Goal: Task Accomplishment & Management: Use online tool/utility

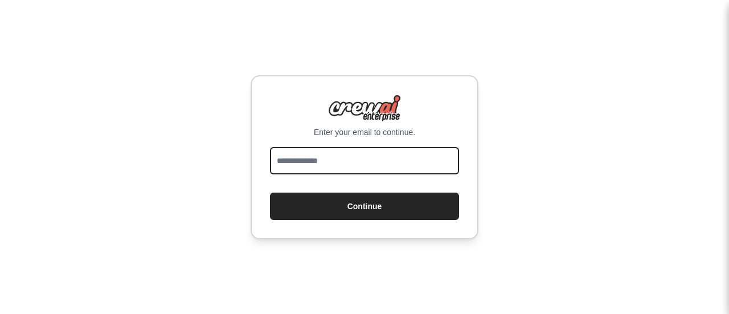
click at [355, 167] on input "email" at bounding box center [364, 160] width 189 height 27
type input "**********"
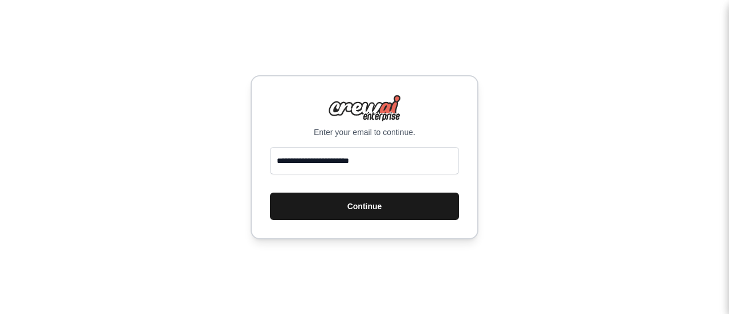
click at [370, 203] on button "Continue" at bounding box center [364, 206] width 189 height 27
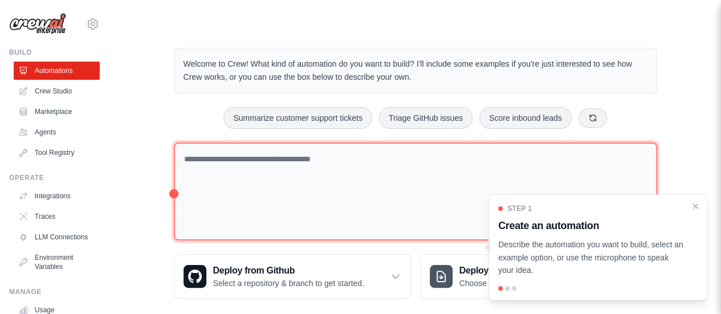
click at [349, 178] on textarea at bounding box center [415, 191] width 483 height 99
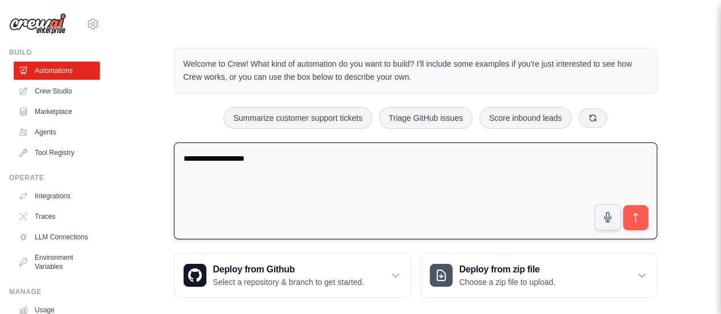
type textarea "**********"
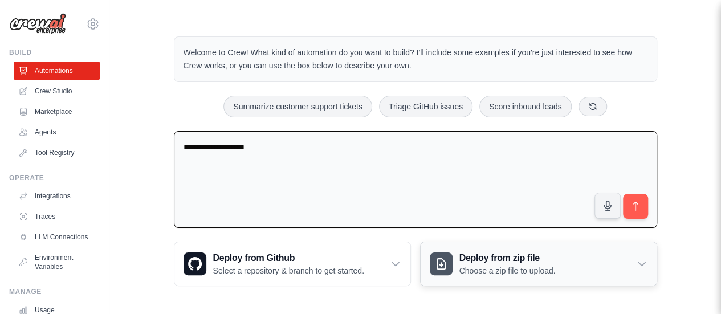
click at [448, 268] on div at bounding box center [440, 263] width 23 height 23
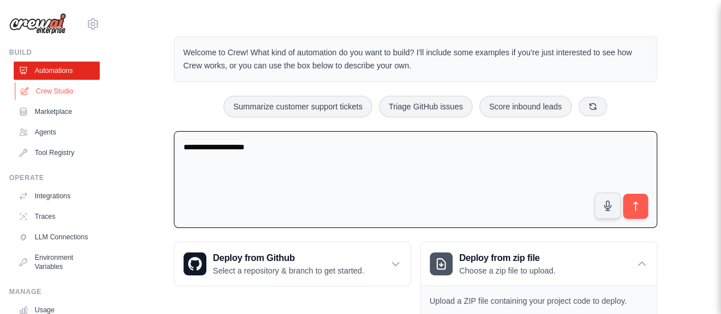
click at [44, 100] on link "Crew Studio" at bounding box center [58, 91] width 86 height 18
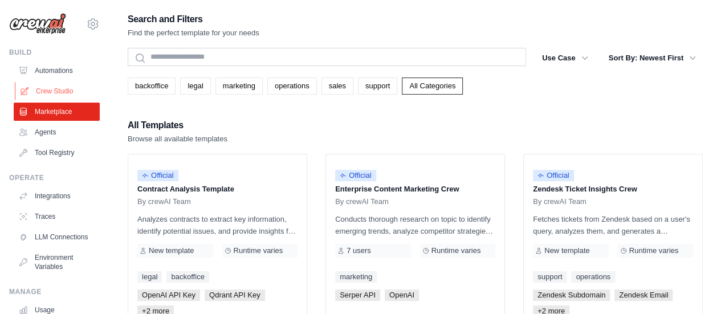
click at [63, 92] on link "Crew Studio" at bounding box center [58, 91] width 86 height 18
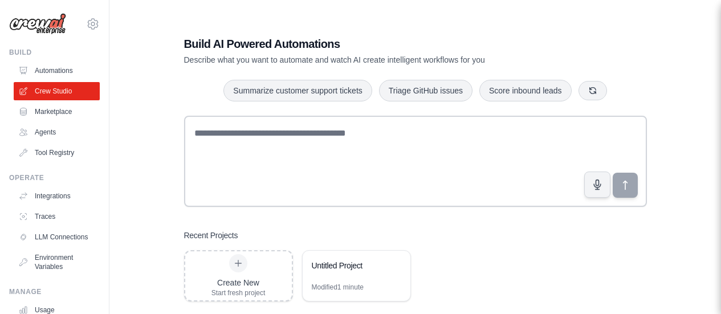
click at [392, 263] on icon at bounding box center [395, 265] width 7 height 7
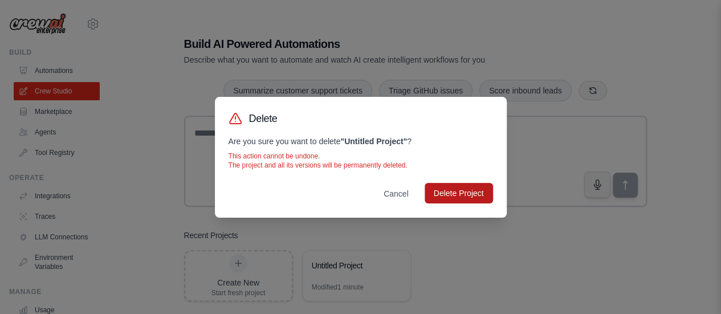
click at [461, 194] on button "Delete Project" at bounding box center [458, 193] width 68 height 21
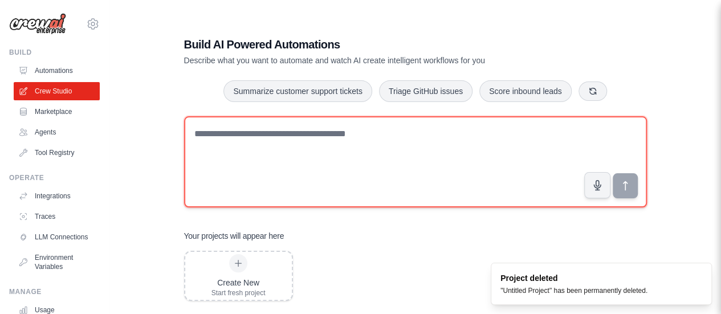
click at [366, 167] on textarea at bounding box center [415, 161] width 463 height 91
type textarea "*"
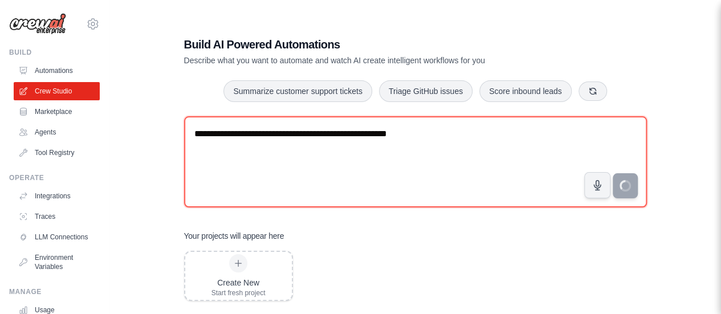
type textarea "**********"
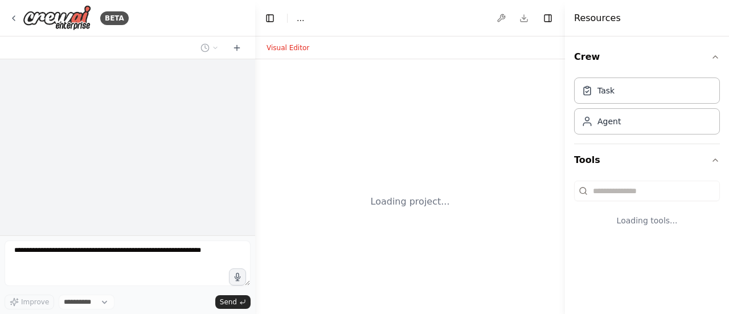
select select "****"
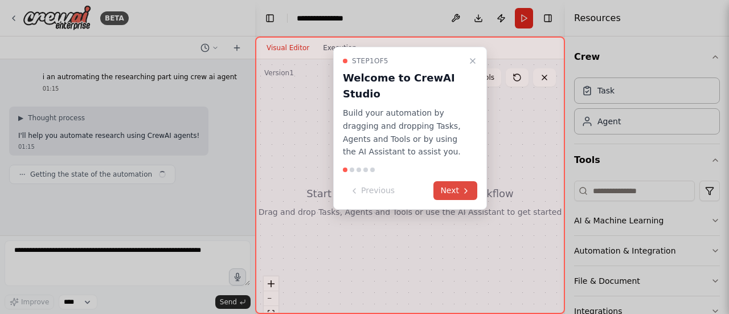
click at [456, 185] on button "Next" at bounding box center [455, 190] width 44 height 19
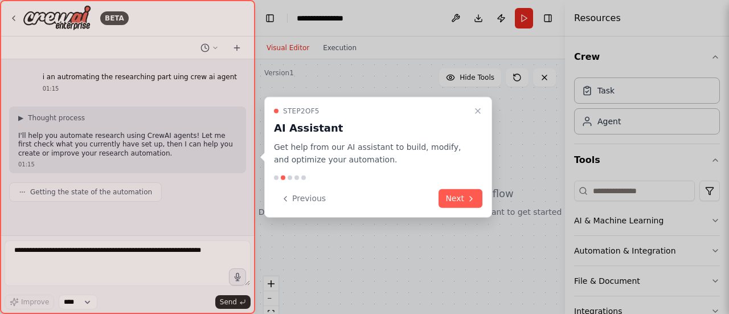
click at [455, 189] on div "Step 2 of 5 AI Assistant Get help from our AI assistant to build, modify, and o…" at bounding box center [378, 156] width 228 height 121
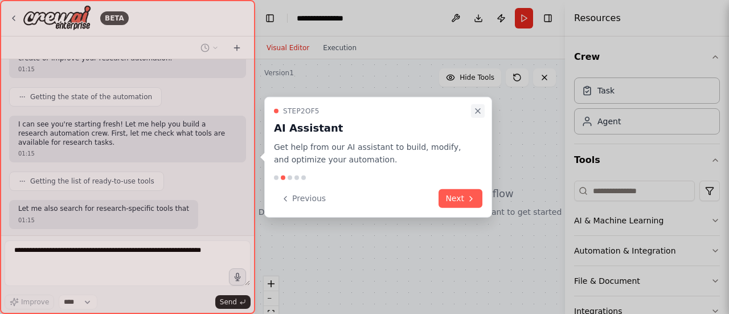
scroll to position [153, 0]
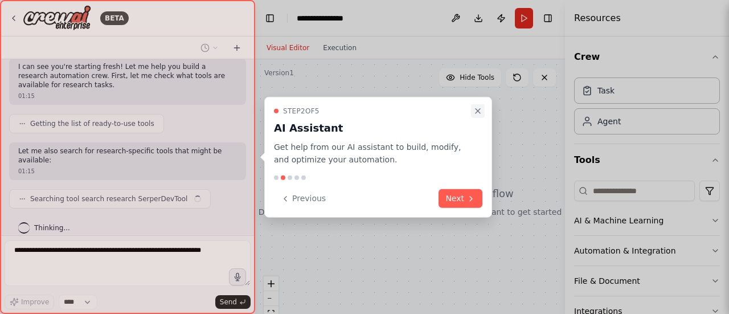
click at [480, 110] on icon "Close walkthrough" at bounding box center [477, 110] width 9 height 9
click at [475, 114] on icon "Close walkthrough" at bounding box center [477, 110] width 9 height 9
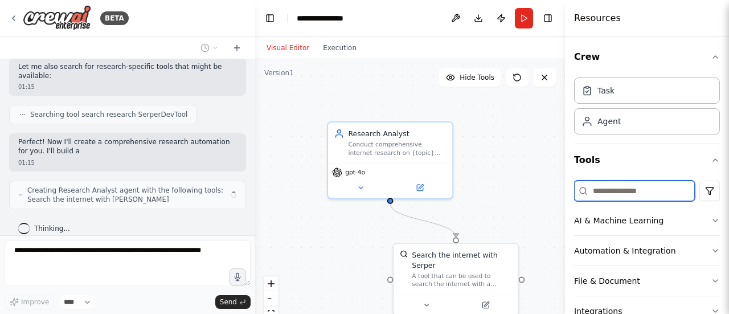
click at [628, 195] on input at bounding box center [634, 191] width 121 height 21
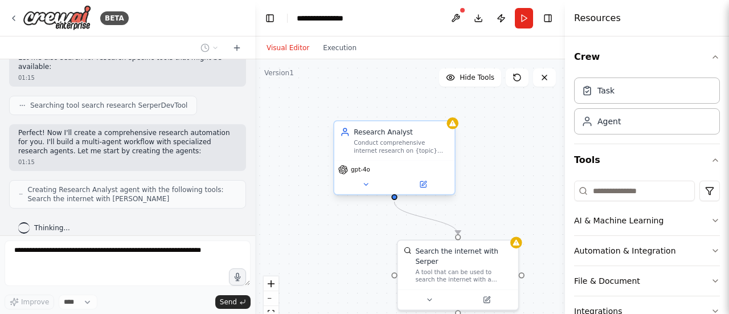
scroll to position [283, 0]
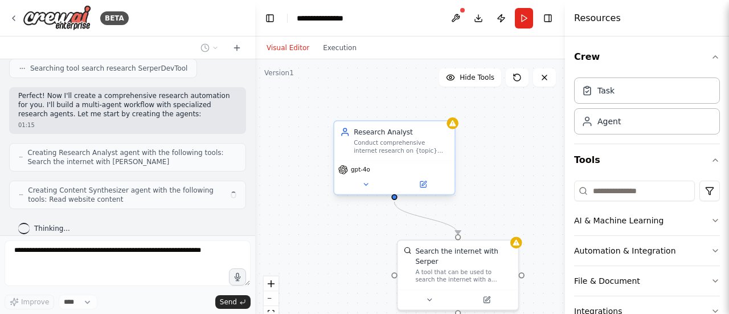
click at [403, 145] on div "Conduct comprehensive internet research on {topic} and gather relevant informat…" at bounding box center [401, 146] width 95 height 15
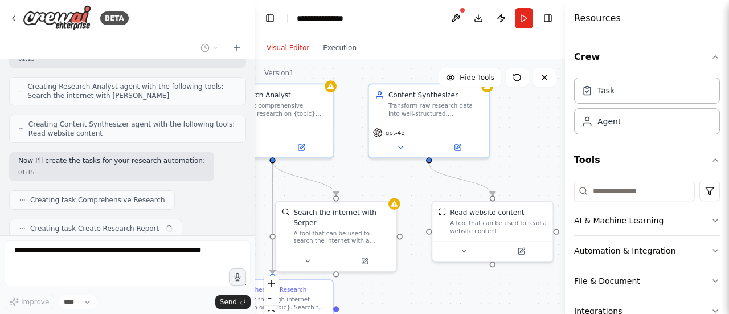
scroll to position [377, 0]
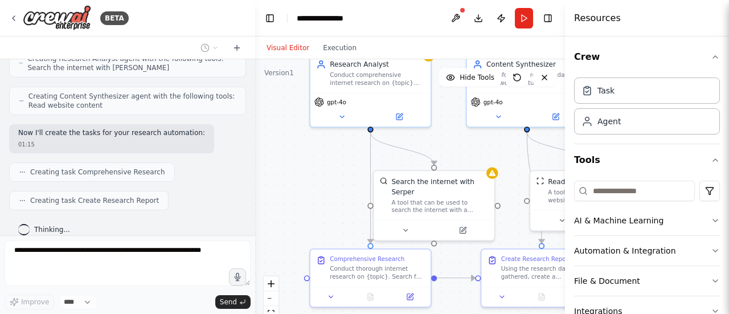
drag, startPoint x: 474, startPoint y: 136, endPoint x: 450, endPoint y: 67, distance: 73.5
click at [450, 67] on div ".deletable-edge-delete-btn { width: 20px; height: 20px; border: 0px solid #ffff…" at bounding box center [410, 201] width 310 height 285
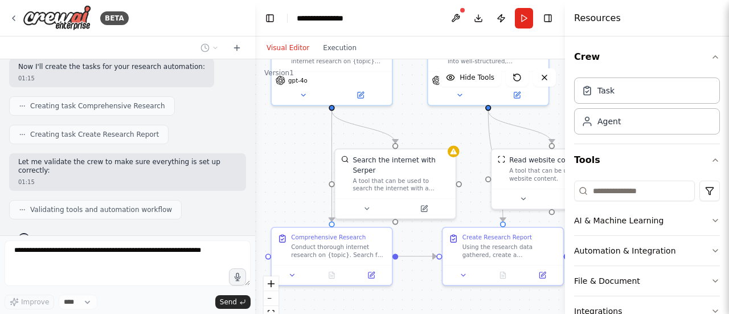
drag, startPoint x: 452, startPoint y: 136, endPoint x: 411, endPoint y: 121, distance: 44.0
click at [411, 121] on div ".deletable-edge-delete-btn { width: 20px; height: 20px; border: 0px solid #ffff…" at bounding box center [410, 201] width 310 height 285
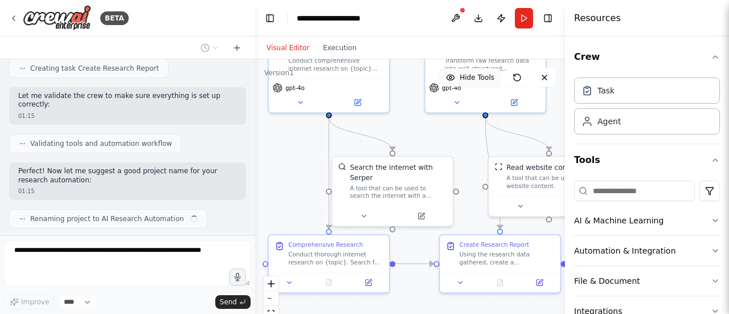
scroll to position [518, 0]
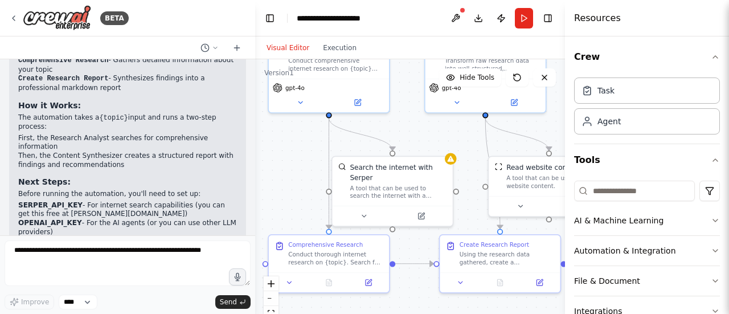
click at [624, 105] on div "Task Agent" at bounding box center [647, 104] width 146 height 62
click at [622, 92] on div "Task" at bounding box center [647, 90] width 146 height 26
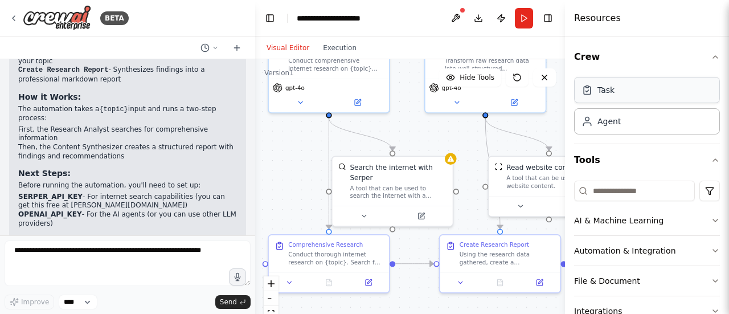
scroll to position [819, 0]
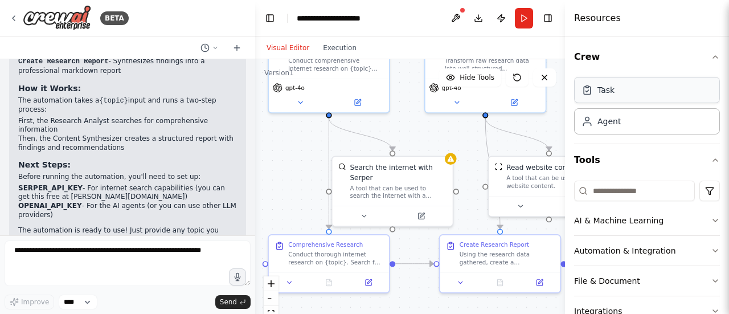
click at [622, 92] on div "Task" at bounding box center [647, 90] width 146 height 26
click at [620, 117] on div "Agent" at bounding box center [647, 121] width 146 height 26
click at [524, 22] on button "Run" at bounding box center [524, 18] width 18 height 21
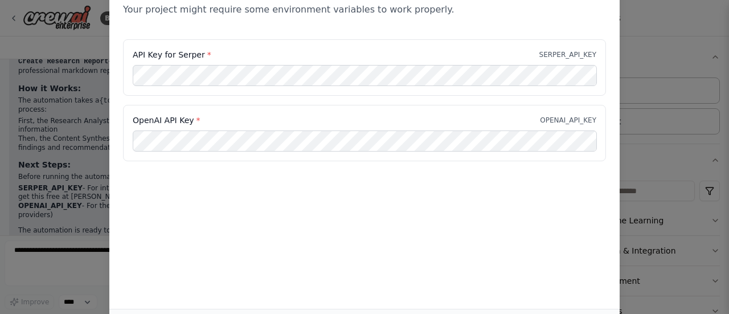
click at [637, 68] on div "Environment configuration Your project might require some environment variables…" at bounding box center [364, 157] width 729 height 314
click at [25, 50] on div "Environment configuration Your project might require some environment variables…" at bounding box center [364, 157] width 729 height 314
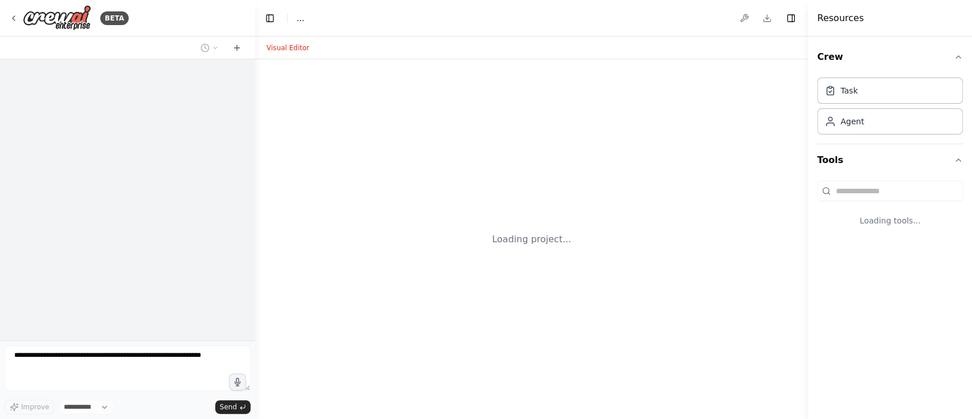
select select "****"
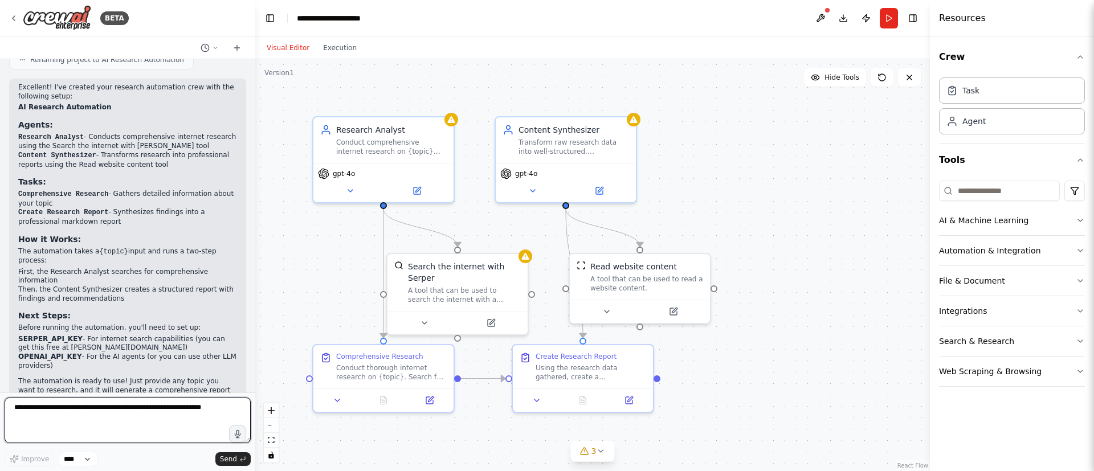
scroll to position [677, 0]
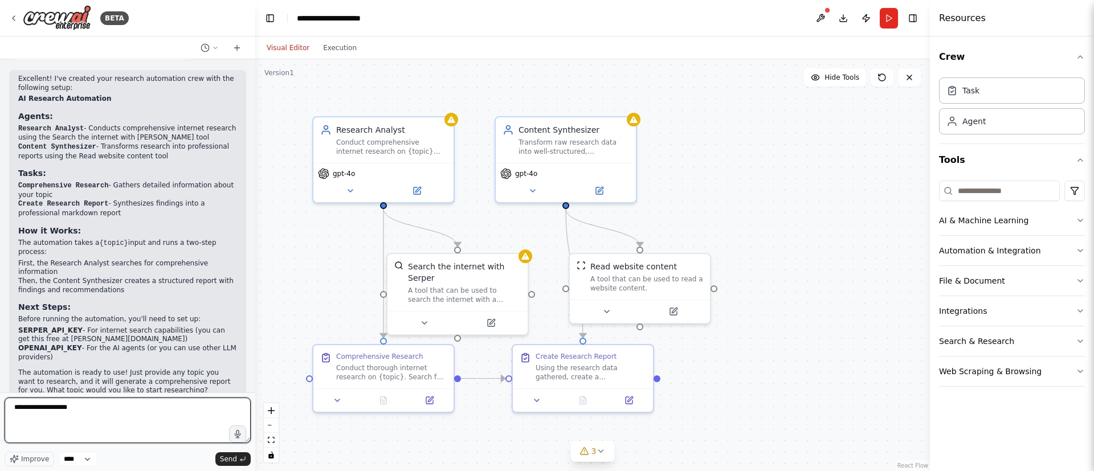
type textarea "**********"
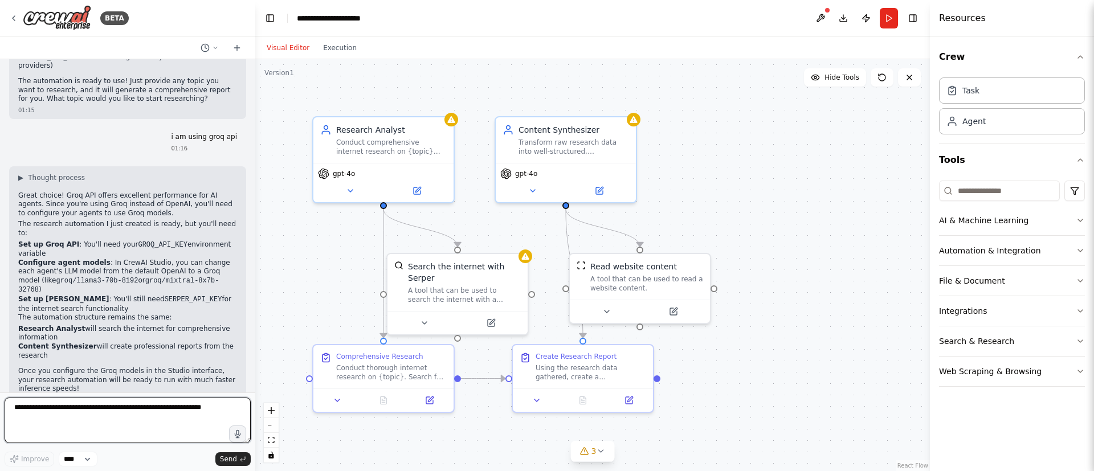
scroll to position [977, 0]
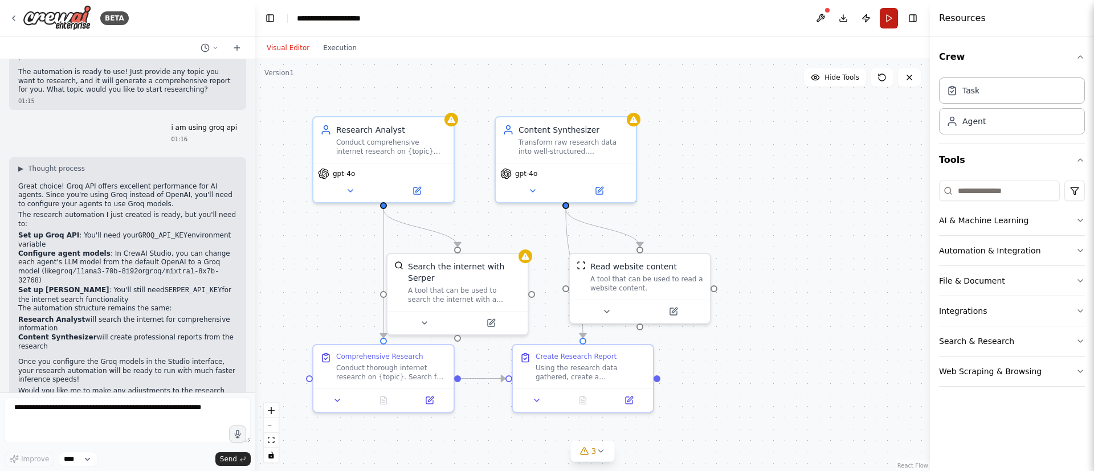
click at [729, 26] on button "Run" at bounding box center [888, 18] width 18 height 21
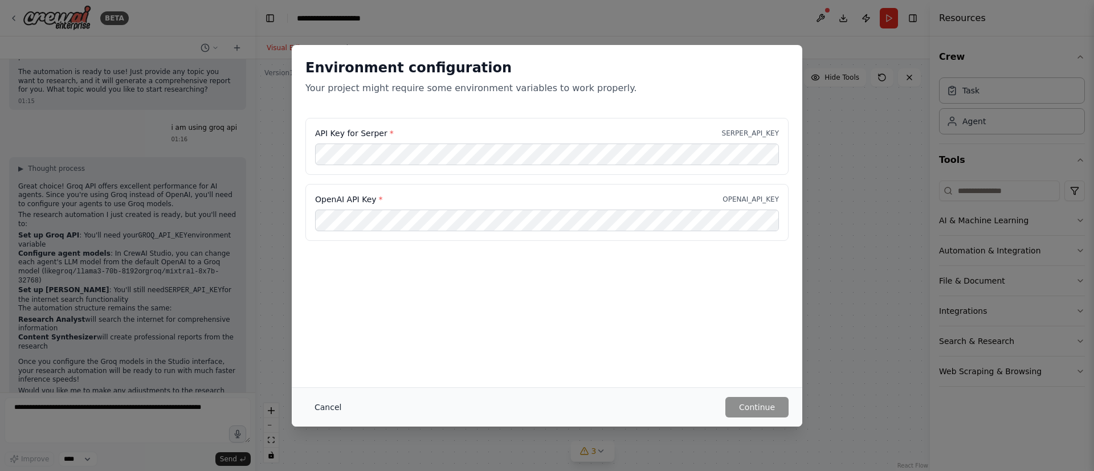
click at [315, 313] on button "Cancel" at bounding box center [327, 407] width 45 height 21
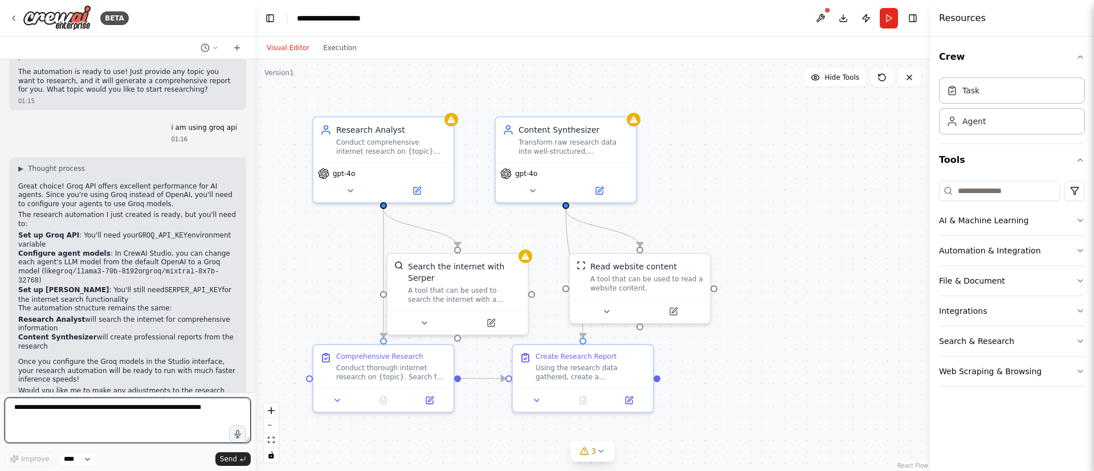
click at [165, 313] on textarea at bounding box center [128, 421] width 246 height 46
type textarea "**********"
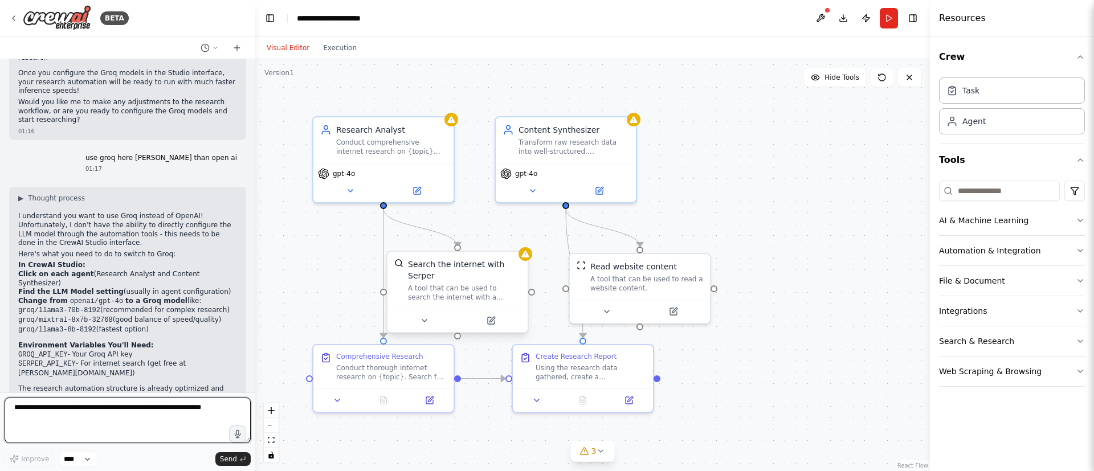
scroll to position [1275, 0]
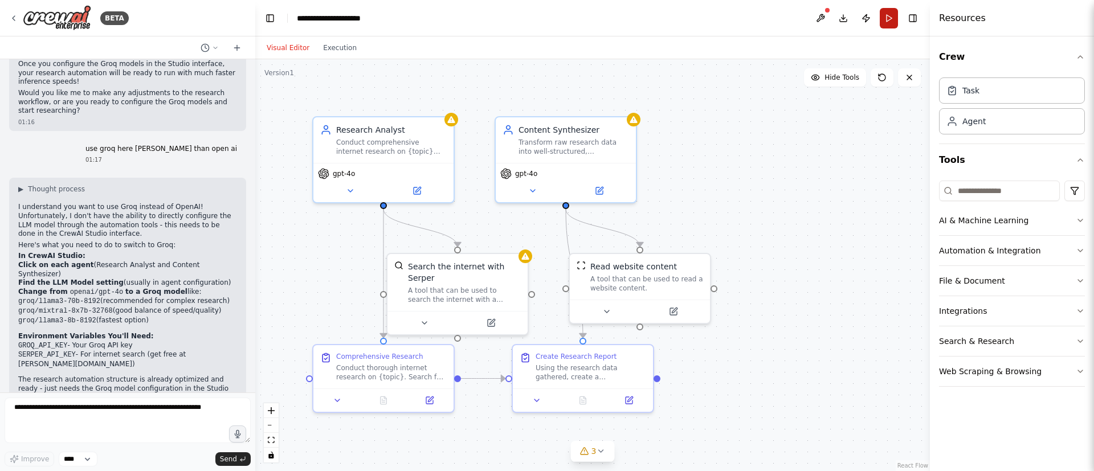
click at [729, 15] on button "Run" at bounding box center [888, 18] width 18 height 21
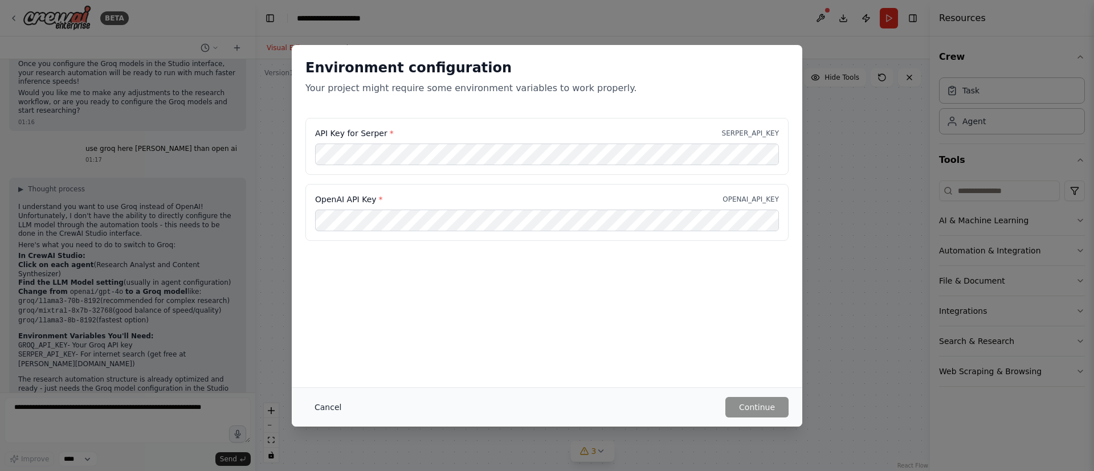
click at [312, 313] on button "Cancel" at bounding box center [327, 407] width 45 height 21
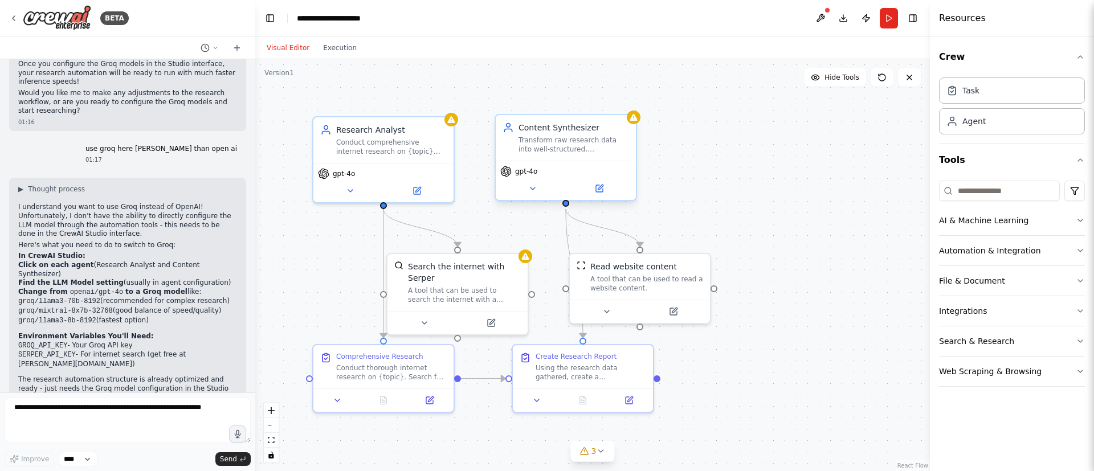
click at [526, 173] on span "gpt-4o" at bounding box center [526, 171] width 22 height 9
click at [532, 187] on icon at bounding box center [532, 188] width 9 height 9
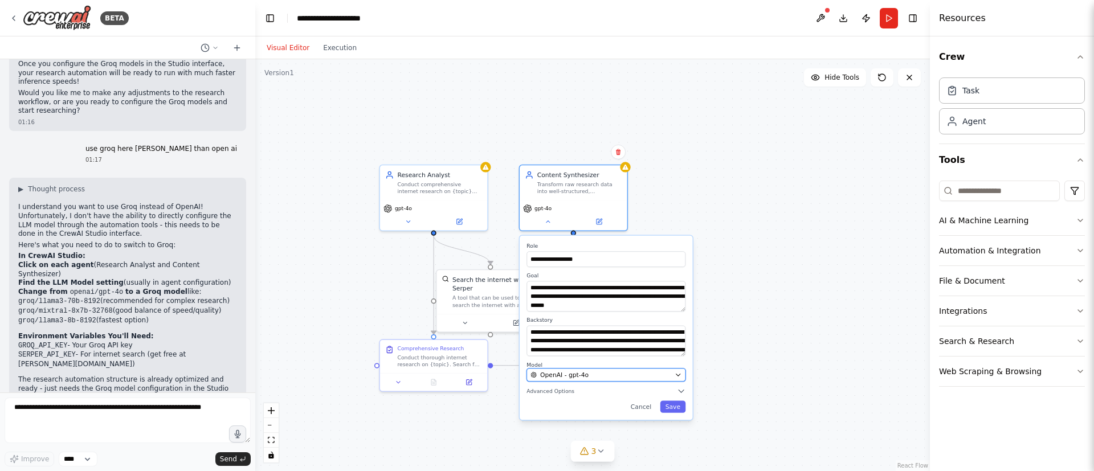
click at [591, 313] on button "OpenAI - gpt-4o" at bounding box center [605, 375] width 159 height 13
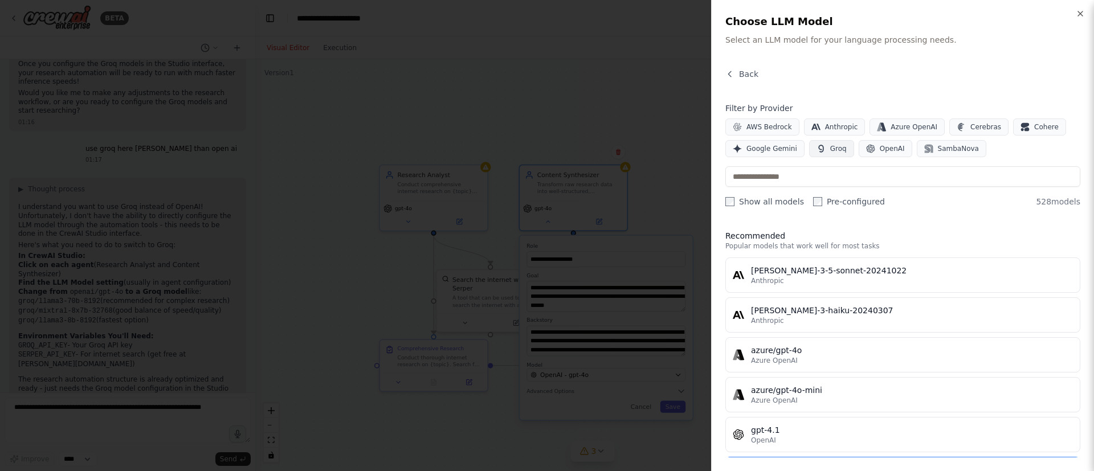
click at [729, 152] on span "Groq" at bounding box center [838, 148] width 17 height 9
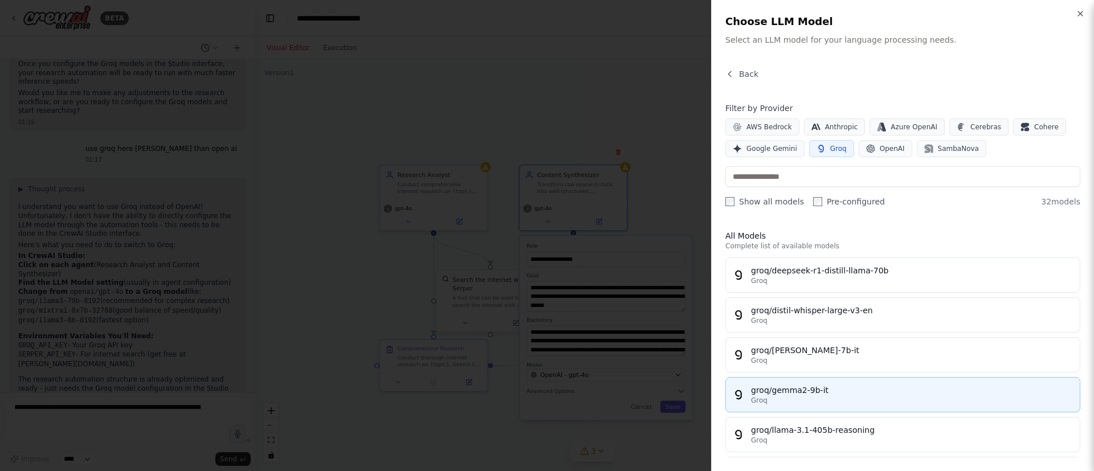
click at [729, 313] on div "groq/gemma2-9b-it" at bounding box center [912, 389] width 322 height 11
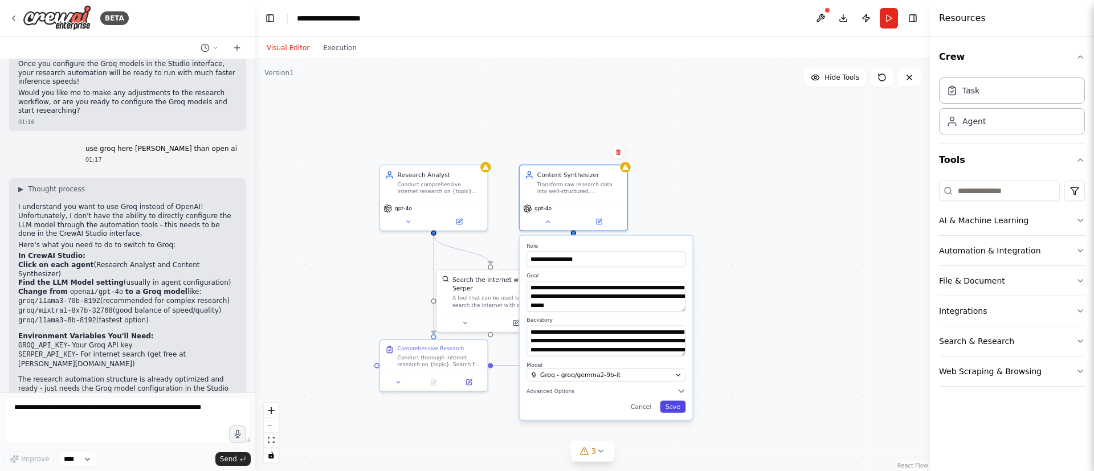
click at [681, 313] on button "Save" at bounding box center [673, 406] width 26 height 12
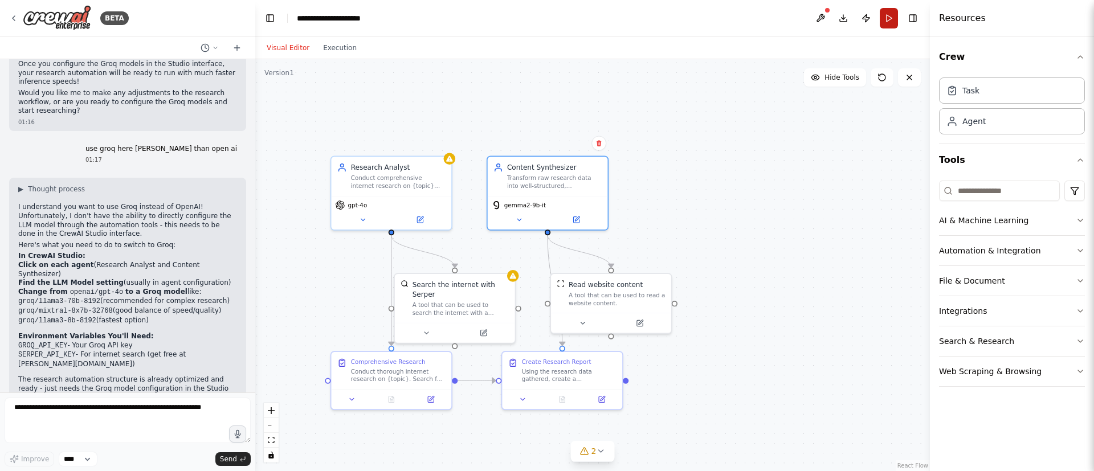
click at [729, 20] on button "Run" at bounding box center [888, 18] width 18 height 21
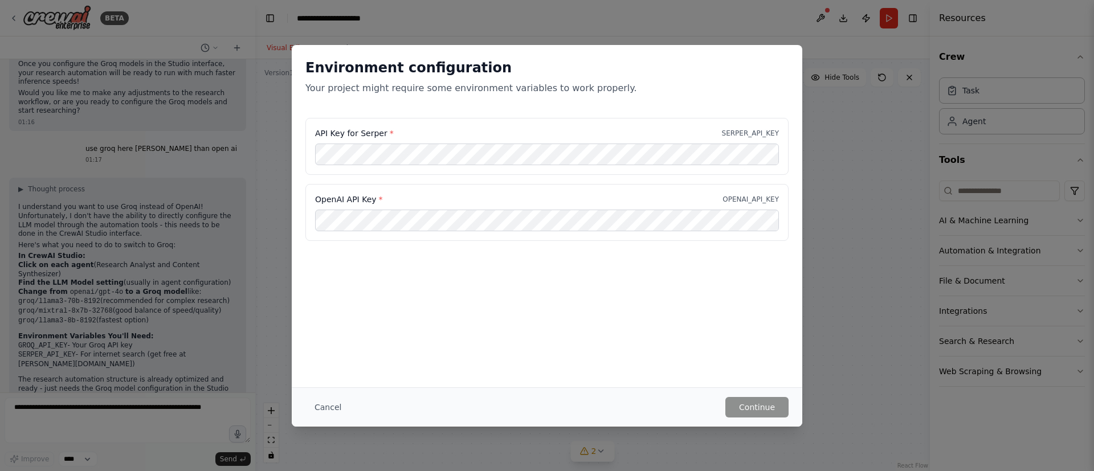
click at [500, 174] on div "API Key for Serper * SERPER_API_KEY" at bounding box center [546, 146] width 483 height 57
click at [729, 313] on button "Continue" at bounding box center [756, 407] width 63 height 21
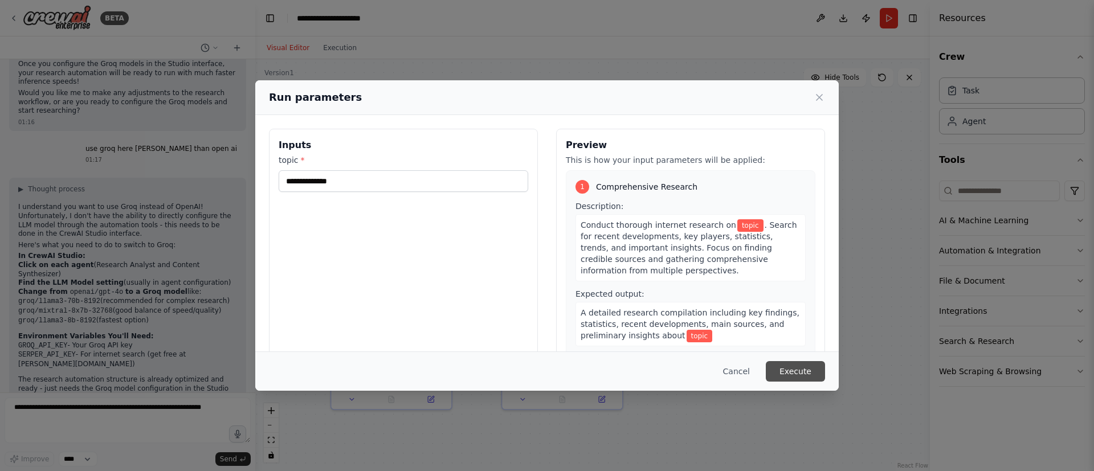
click at [729, 313] on button "Execute" at bounding box center [795, 371] width 59 height 21
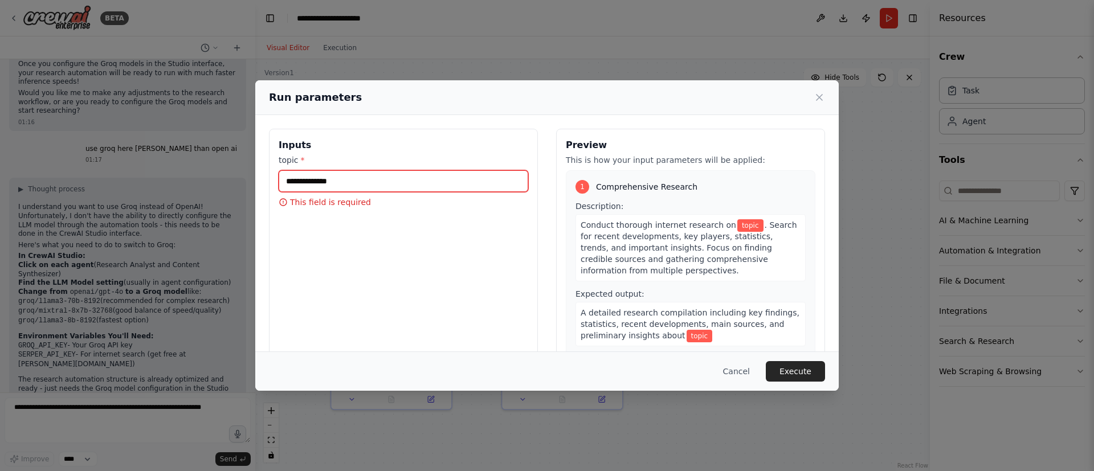
click at [394, 182] on input "topic *" at bounding box center [403, 181] width 249 height 22
type input "******"
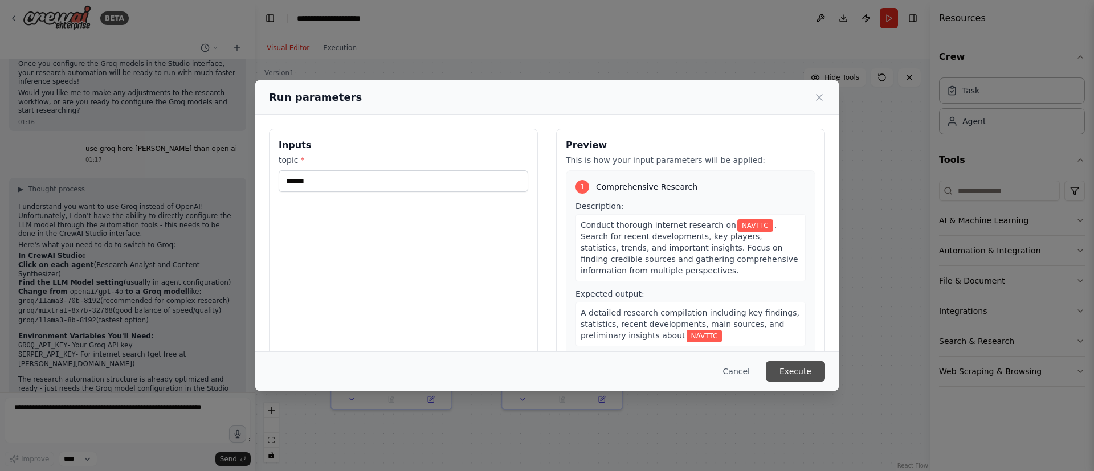
click at [729, 313] on button "Execute" at bounding box center [795, 371] width 59 height 21
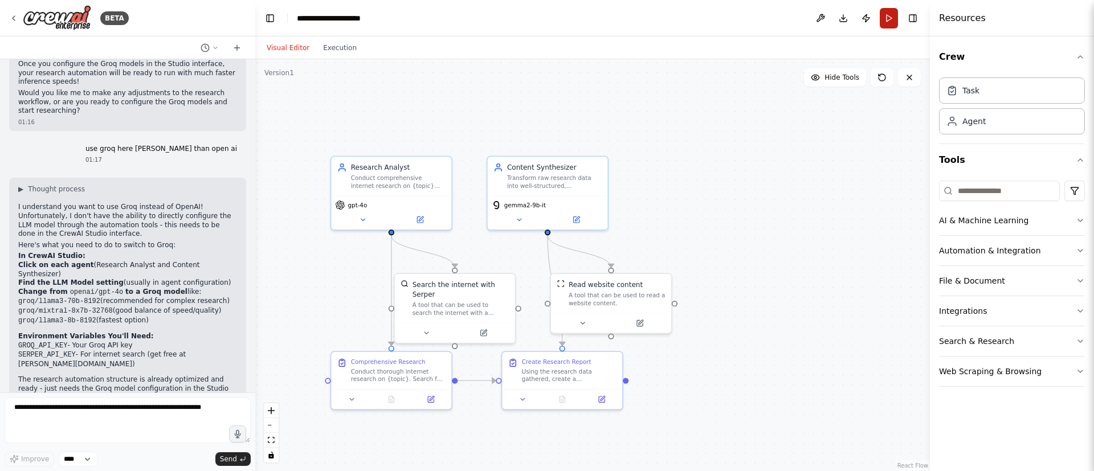
click at [729, 13] on button "Run" at bounding box center [888, 18] width 18 height 21
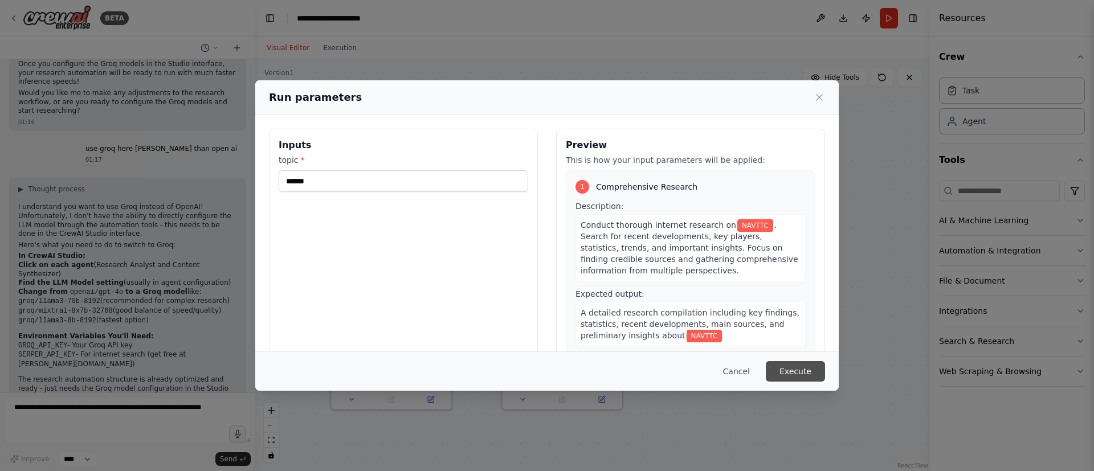
click at [729, 313] on button "Execute" at bounding box center [795, 371] width 59 height 21
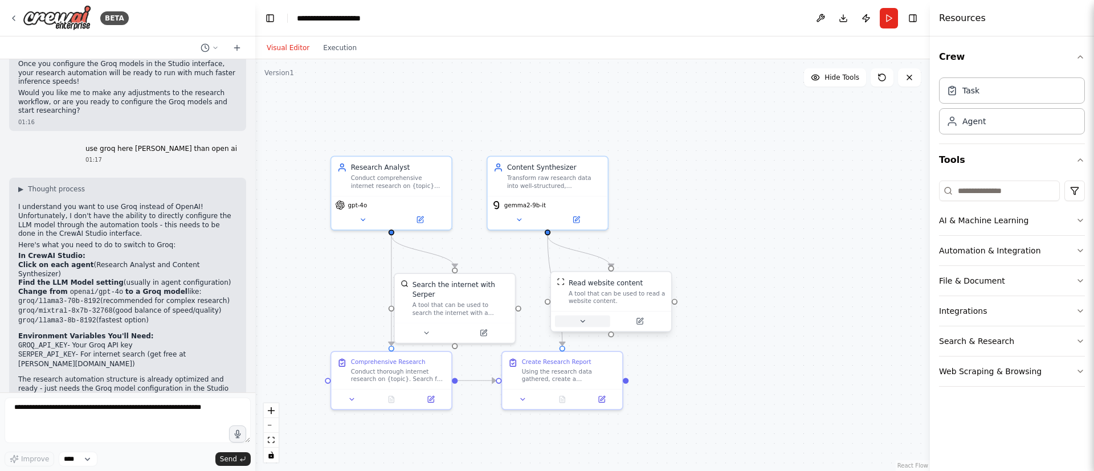
click at [583, 313] on icon at bounding box center [582, 321] width 4 height 2
click at [365, 221] on icon at bounding box center [363, 218] width 8 height 8
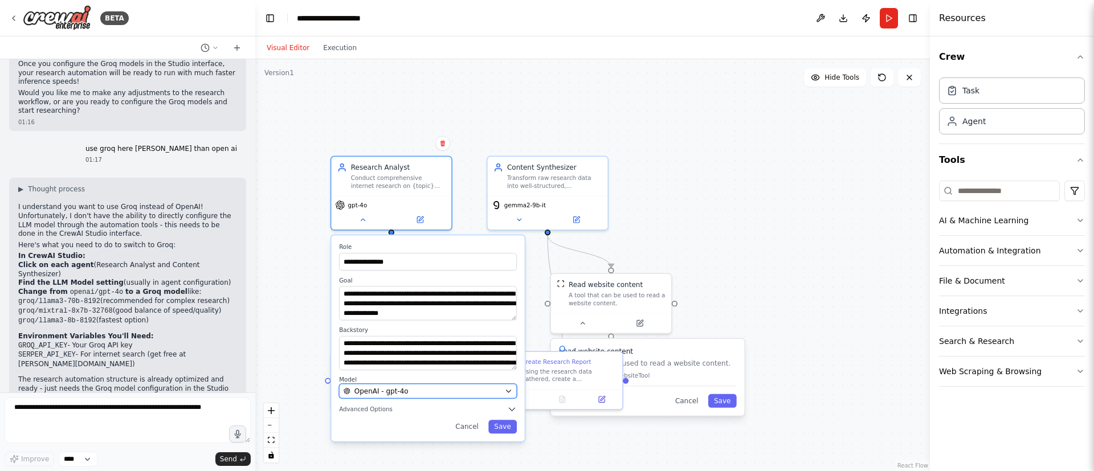
click at [398, 313] on button "OpenAI - gpt-4o" at bounding box center [428, 391] width 178 height 15
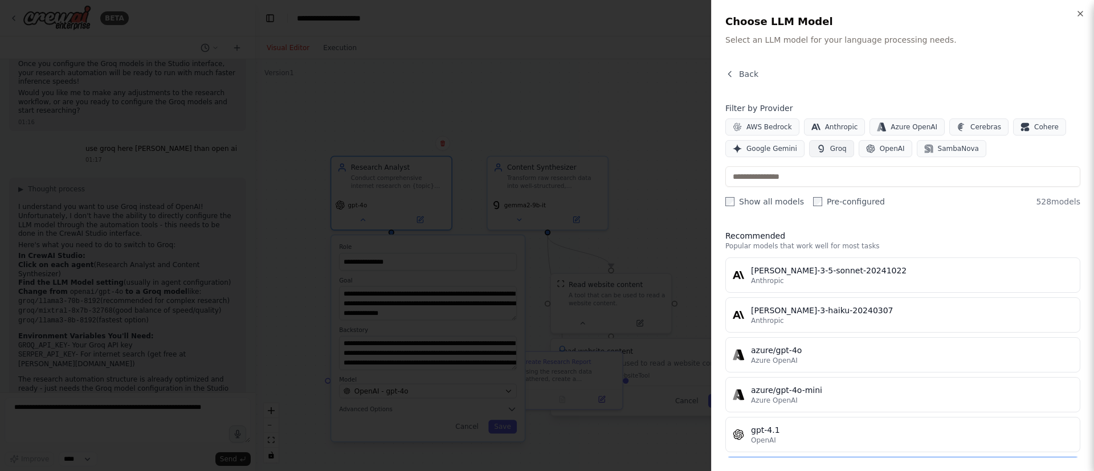
click at [729, 147] on span "Groq" at bounding box center [838, 148] width 17 height 9
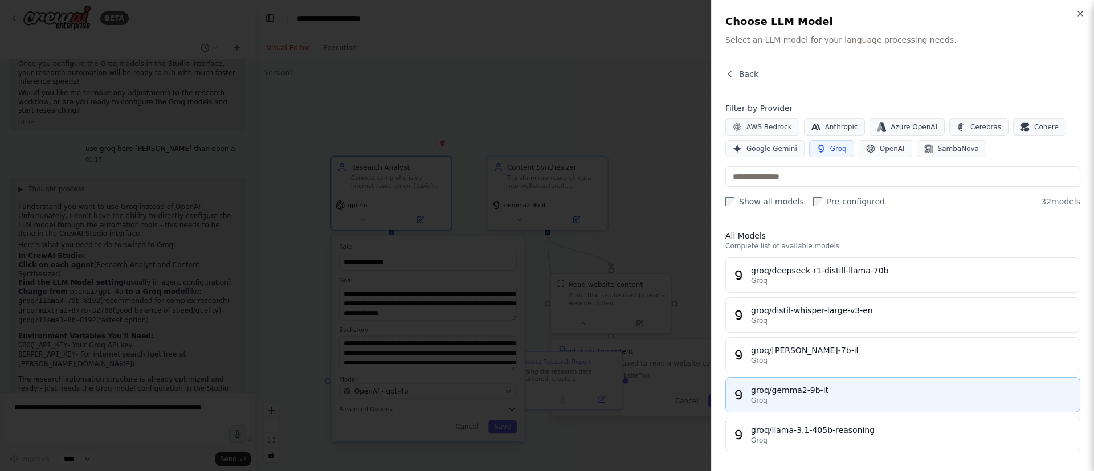
click at [729, 313] on div "Groq" at bounding box center [912, 400] width 322 height 9
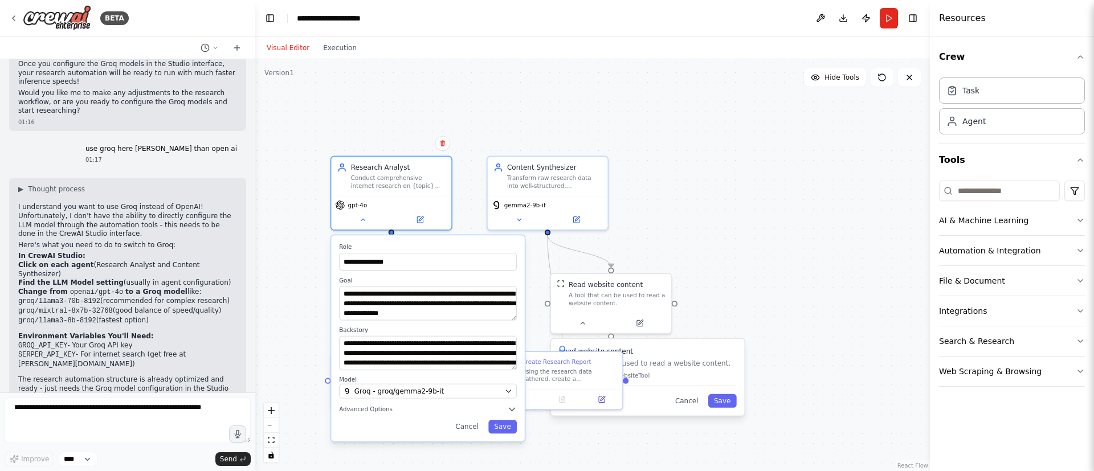
click at [504, 313] on div "**********" at bounding box center [427, 338] width 193 height 206
click at [504, 313] on button "Save" at bounding box center [502, 427] width 28 height 14
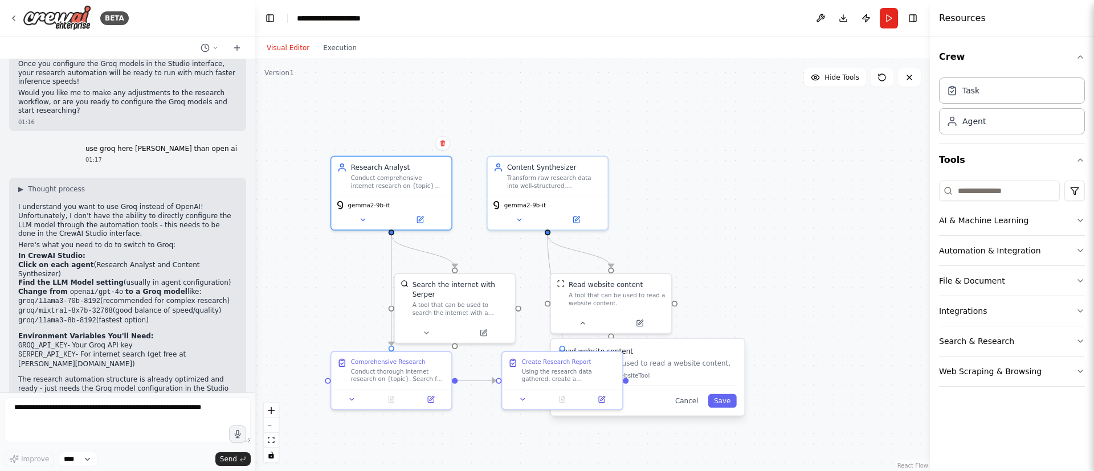
click at [510, 313] on div ".deletable-edge-delete-btn { width: 20px; height: 20px; border: 0px solid #ffff…" at bounding box center [592, 265] width 674 height 412
click at [729, 194] on div ".deletable-edge-delete-btn { width: 20px; height: 20px; border: 0px solid #ffff…" at bounding box center [592, 265] width 674 height 412
click at [729, 16] on button "Run" at bounding box center [888, 18] width 18 height 21
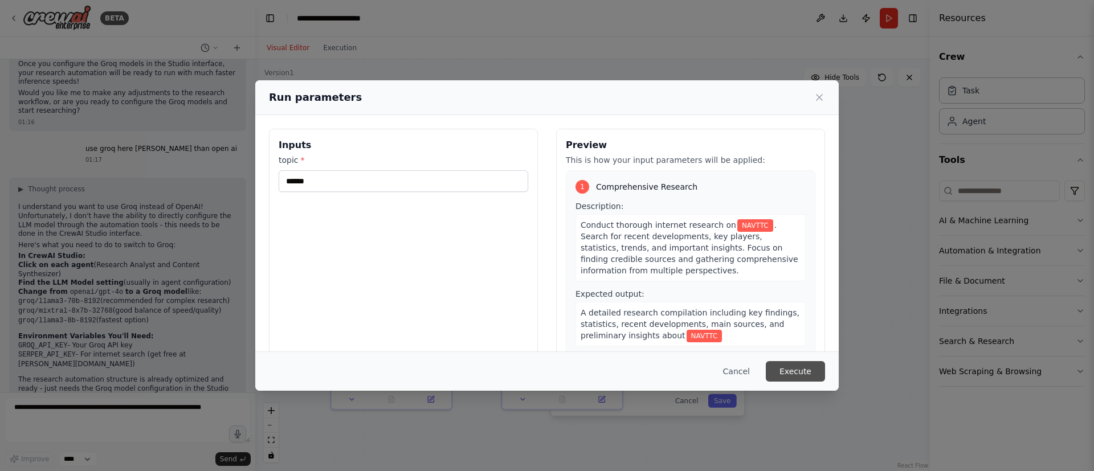
click at [729, 313] on button "Execute" at bounding box center [795, 371] width 59 height 21
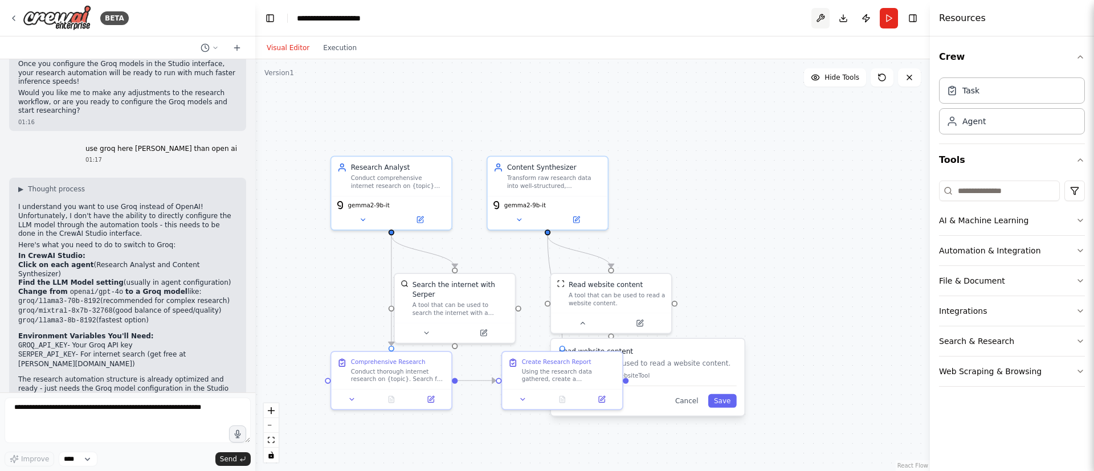
click at [729, 17] on button at bounding box center [820, 18] width 18 height 21
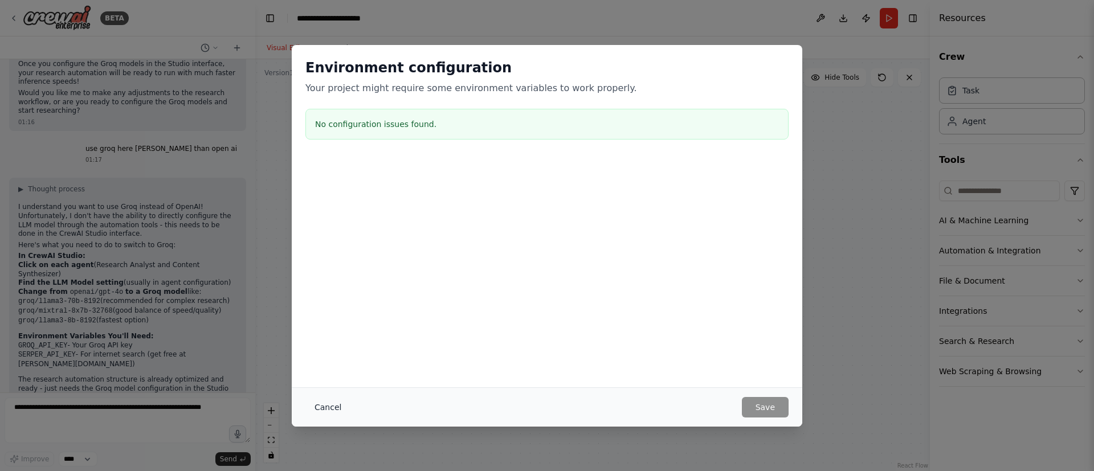
click at [314, 313] on button "Cancel" at bounding box center [327, 407] width 45 height 21
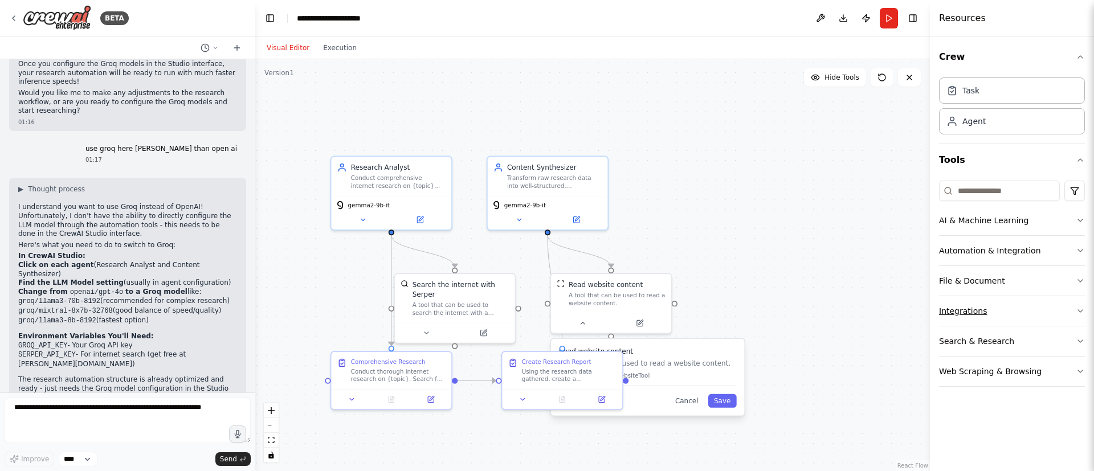
click at [729, 310] on button "Integrations" at bounding box center [1012, 311] width 146 height 30
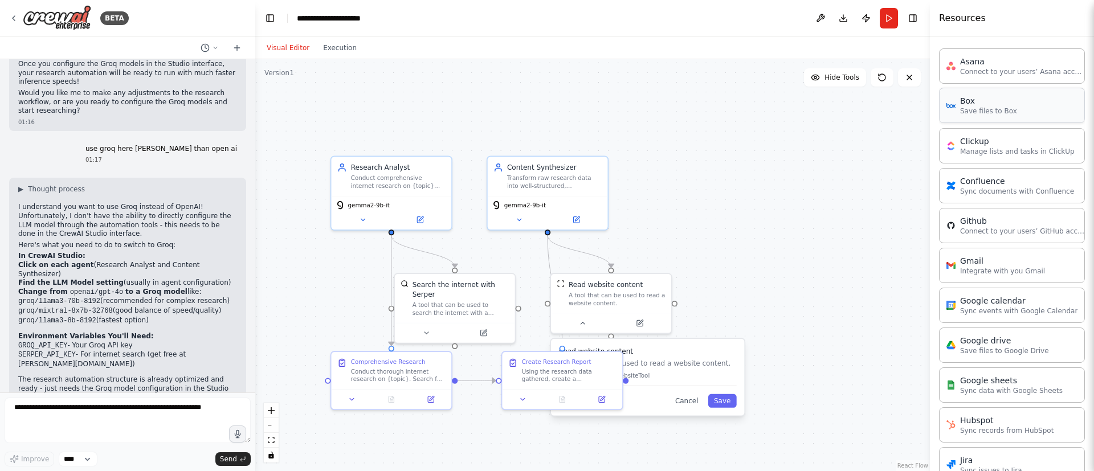
scroll to position [0, 0]
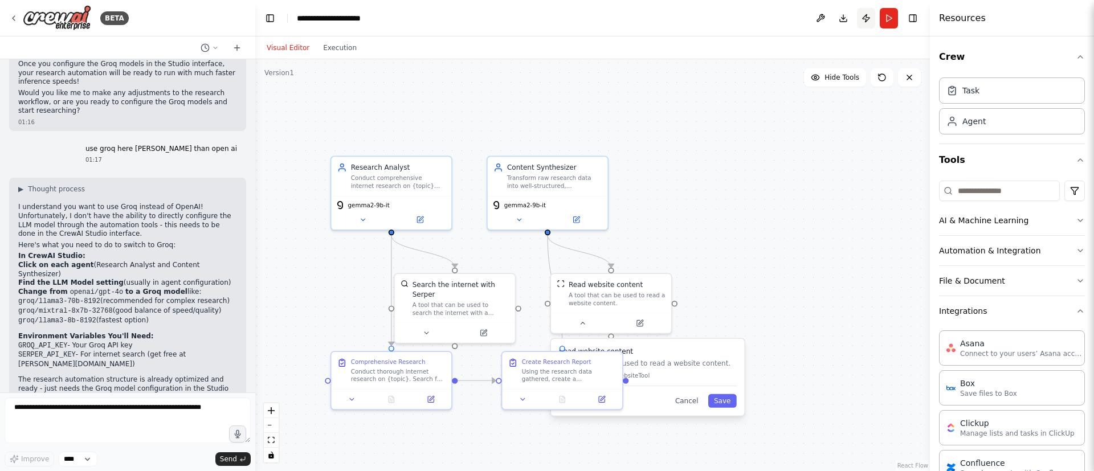
click at [729, 19] on button "Publish" at bounding box center [866, 18] width 18 height 21
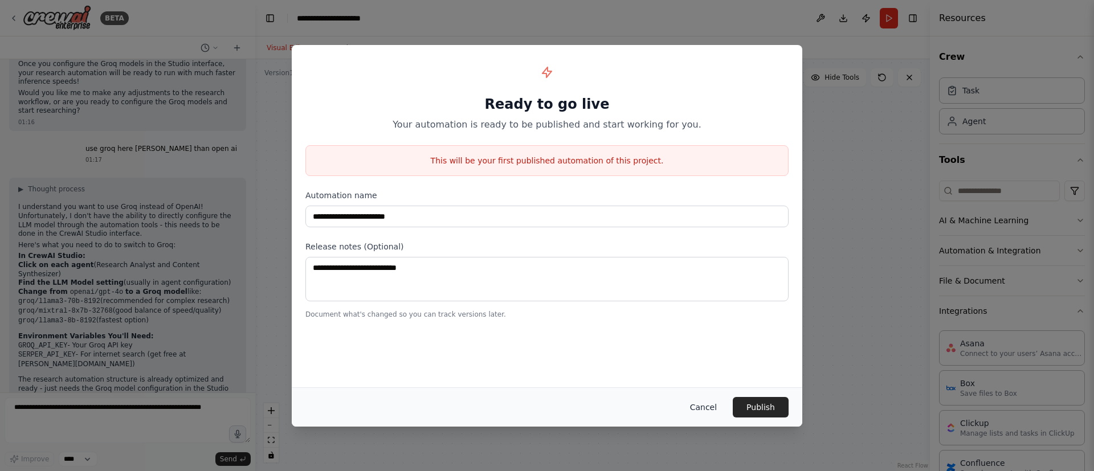
click at [722, 313] on button "Cancel" at bounding box center [703, 407] width 45 height 21
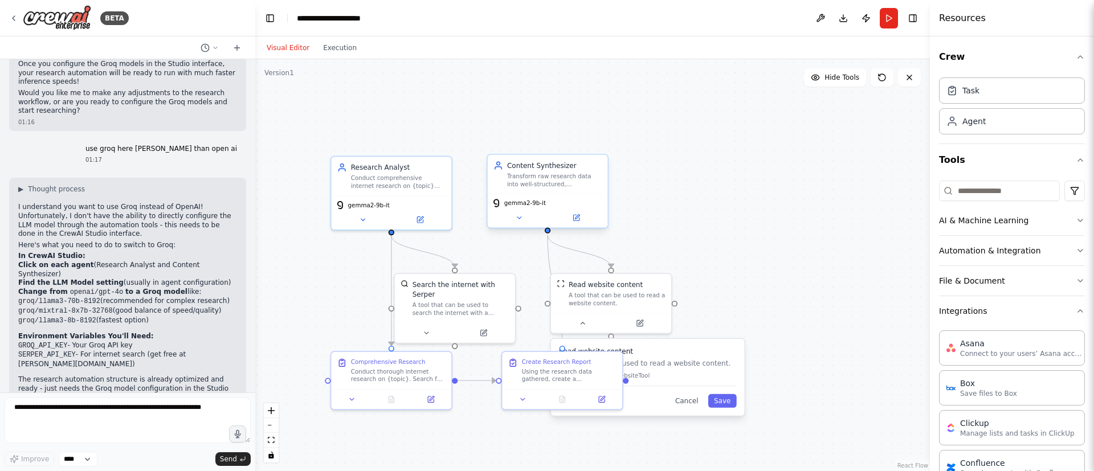
click at [517, 206] on span "gemma2-9b-it" at bounding box center [525, 203] width 42 height 8
click at [729, 19] on button "Download" at bounding box center [843, 18] width 18 height 21
click at [729, 18] on button "Run" at bounding box center [888, 18] width 18 height 21
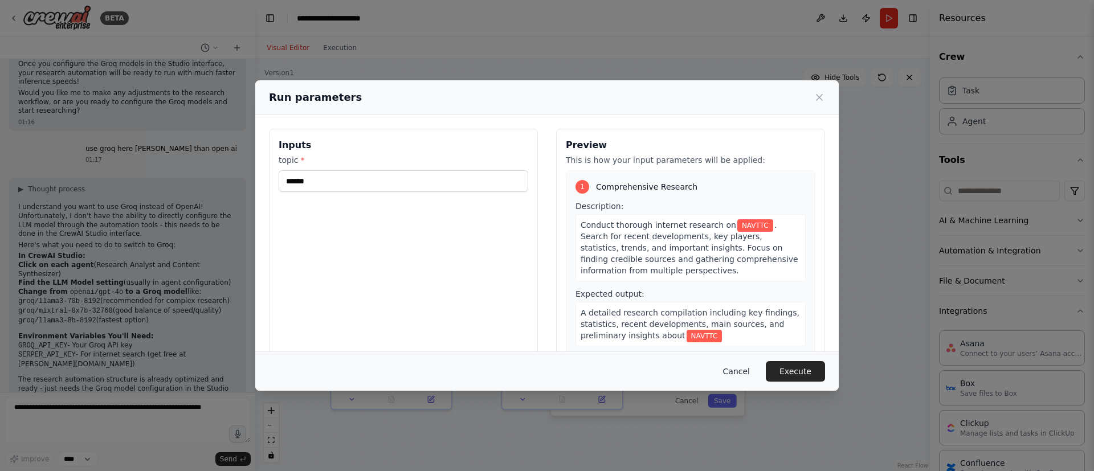
click at [729, 313] on button "Cancel" at bounding box center [736, 371] width 45 height 21
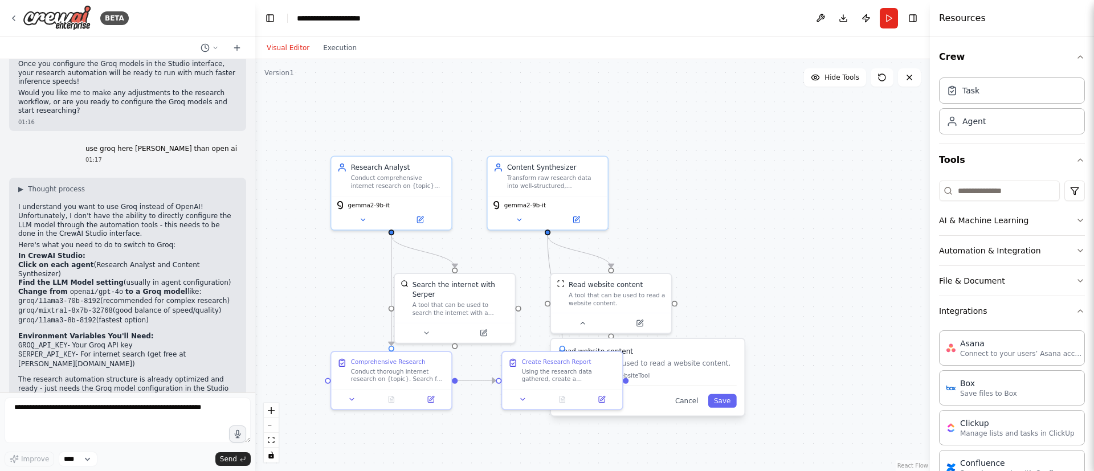
click at [729, 313] on div ".deletable-edge-delete-btn { width: 20px; height: 20px; border: 0px solid #ffff…" at bounding box center [592, 265] width 674 height 412
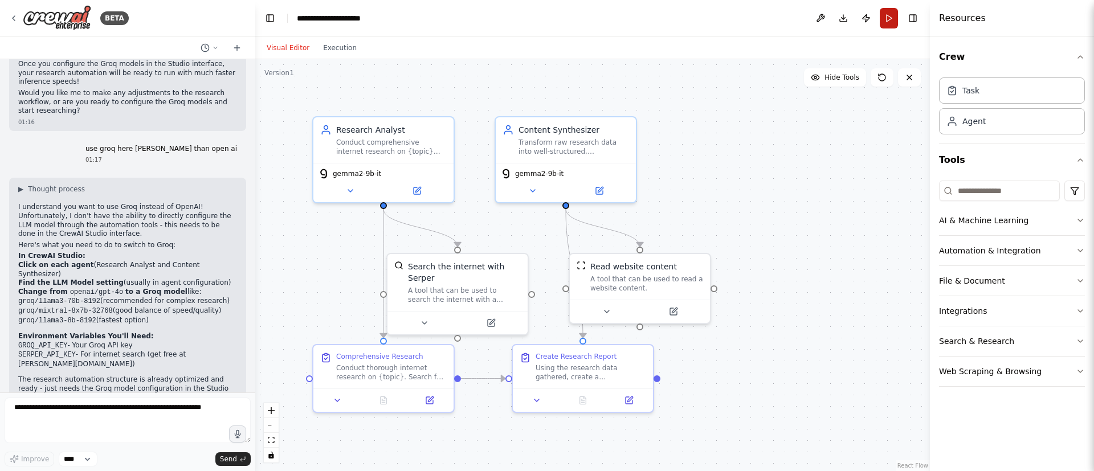
click at [894, 11] on button "Run" at bounding box center [888, 18] width 18 height 21
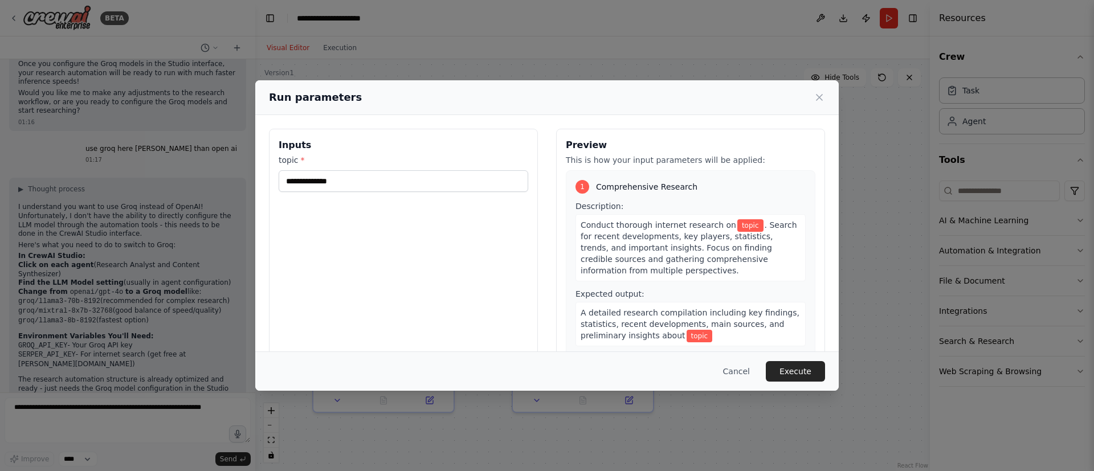
scroll to position [185, 0]
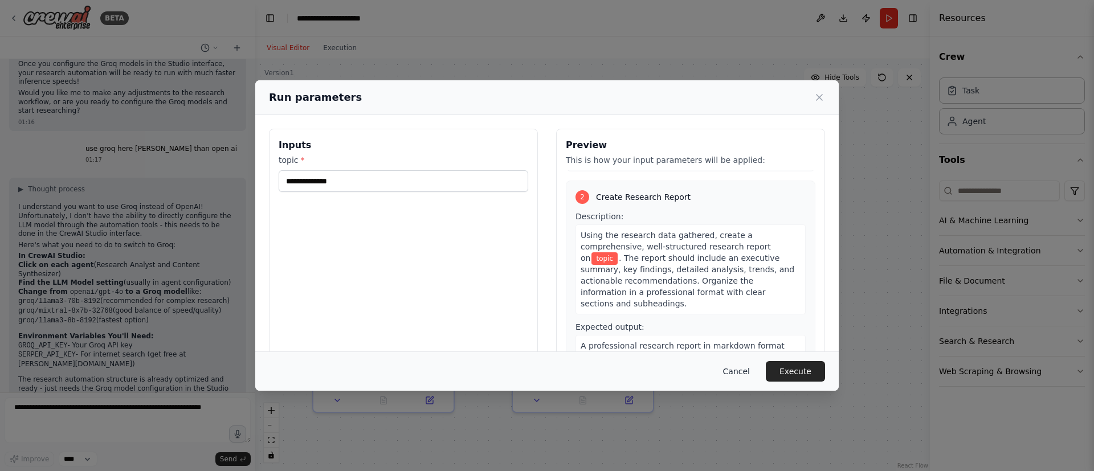
click at [752, 367] on button "Cancel" at bounding box center [736, 371] width 45 height 21
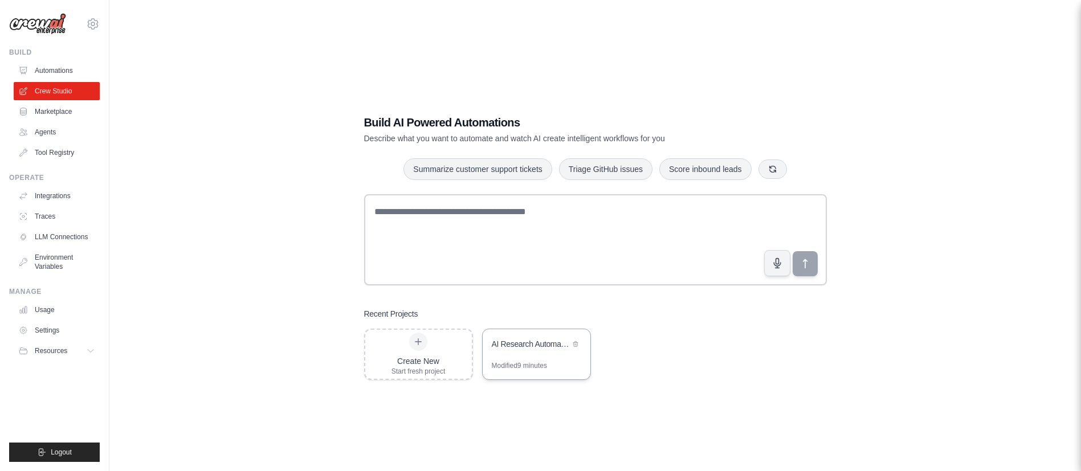
click at [550, 358] on div "AI Research Automation" at bounding box center [536, 345] width 108 height 32
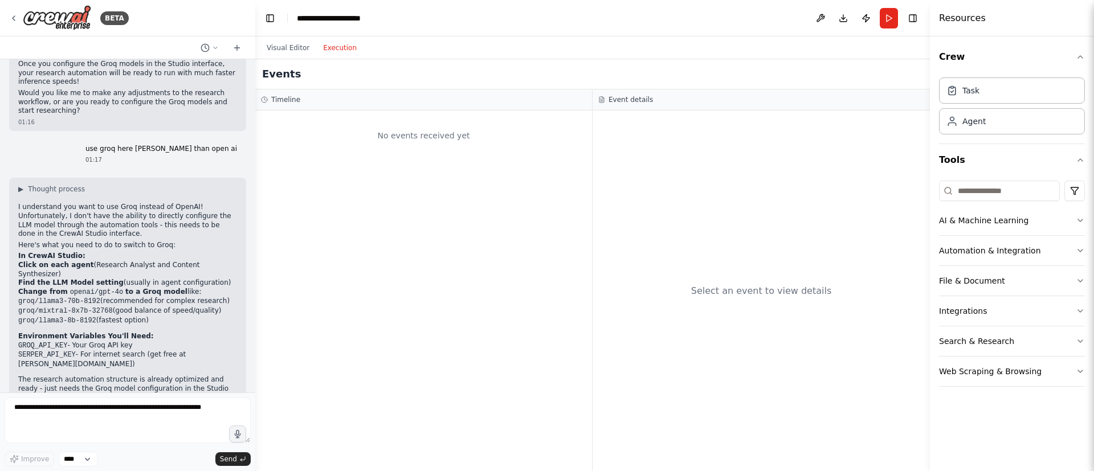
click at [322, 46] on button "Execution" at bounding box center [339, 48] width 47 height 14
click at [879, 11] on button "Run" at bounding box center [888, 18] width 18 height 21
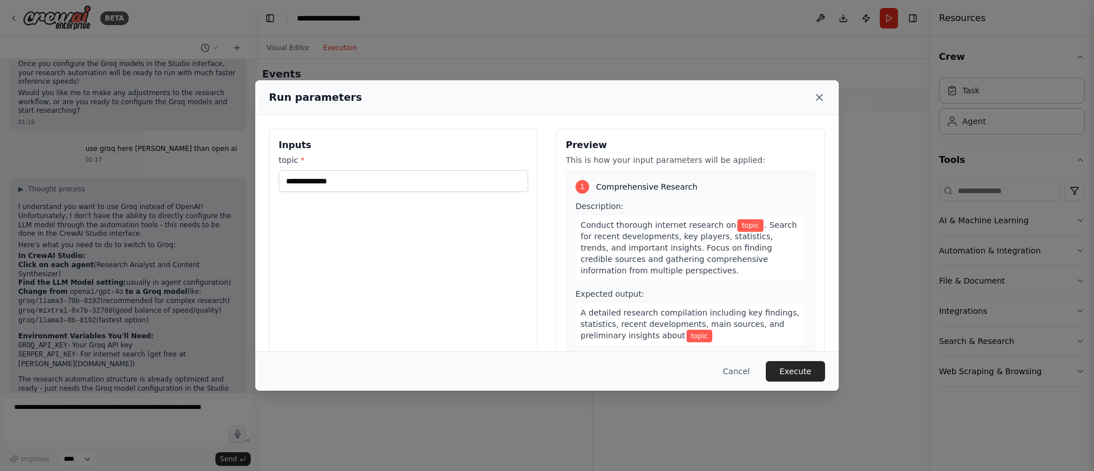
click at [818, 97] on icon at bounding box center [818, 97] width 11 height 11
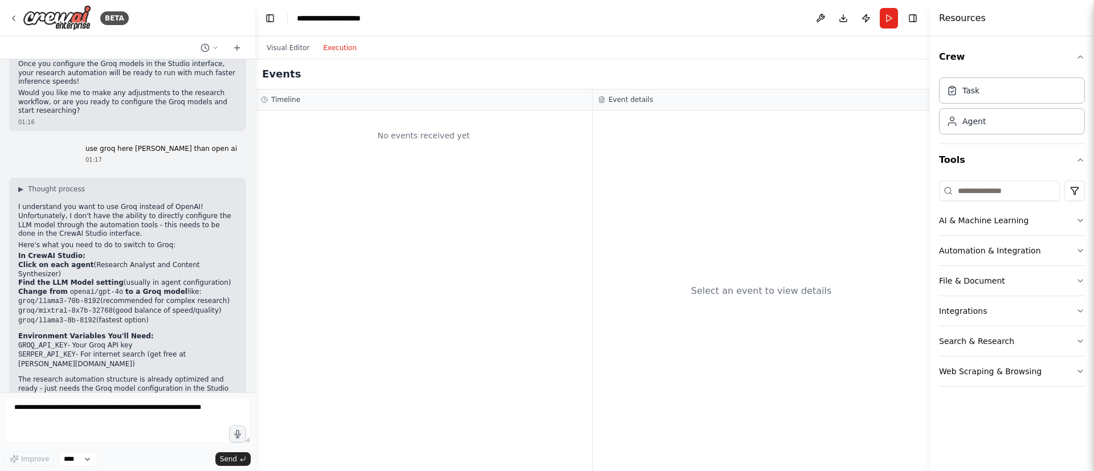
click at [47, 342] on code "GROQ_API_KEY" at bounding box center [42, 346] width 49 height 8
copy code "GROQ_API_KEY"
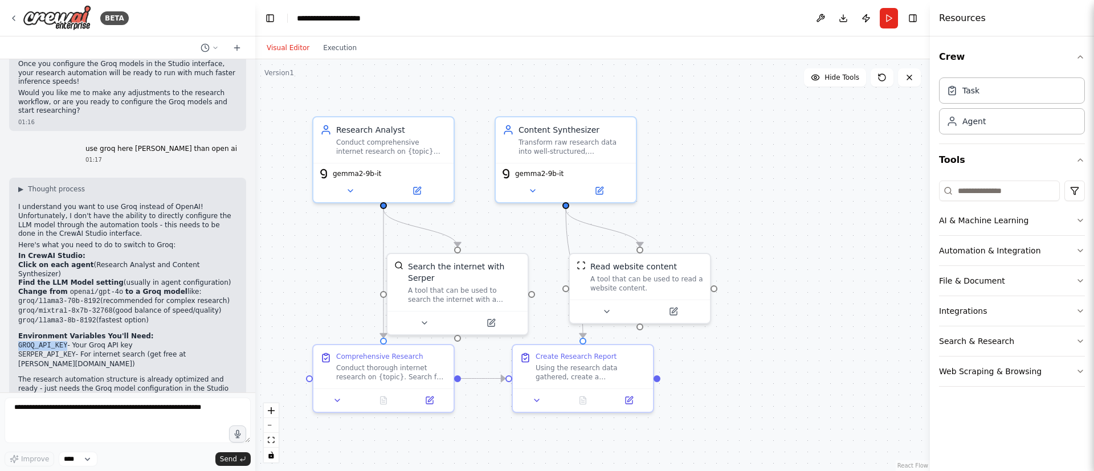
click at [294, 44] on button "Visual Editor" at bounding box center [288, 48] width 56 height 14
click at [562, 157] on div "Content Synthesizer Transform raw research data into well-structured, comprehen…" at bounding box center [566, 138] width 140 height 46
click at [547, 195] on div "gemma2-9b-it" at bounding box center [566, 180] width 140 height 39
click at [552, 187] on button at bounding box center [532, 189] width 64 height 14
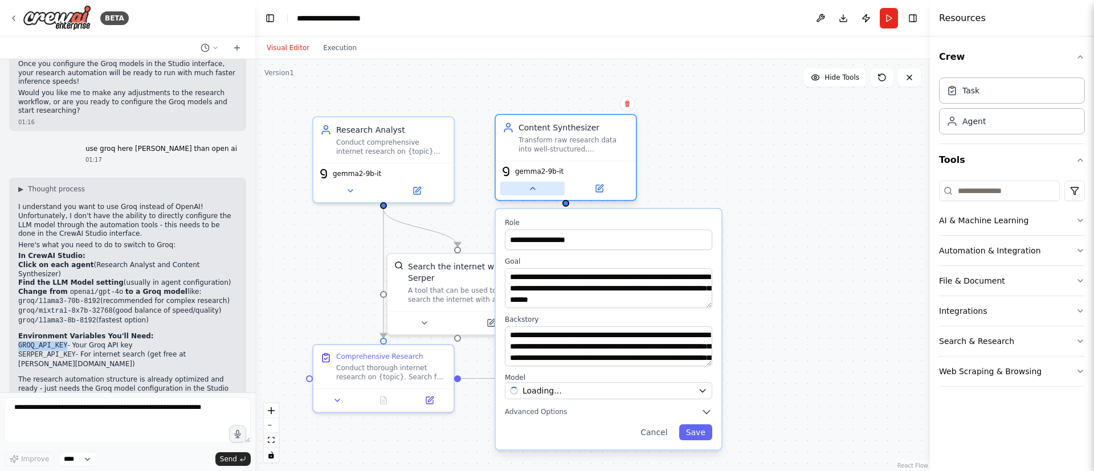
click at [552, 187] on button at bounding box center [532, 189] width 64 height 14
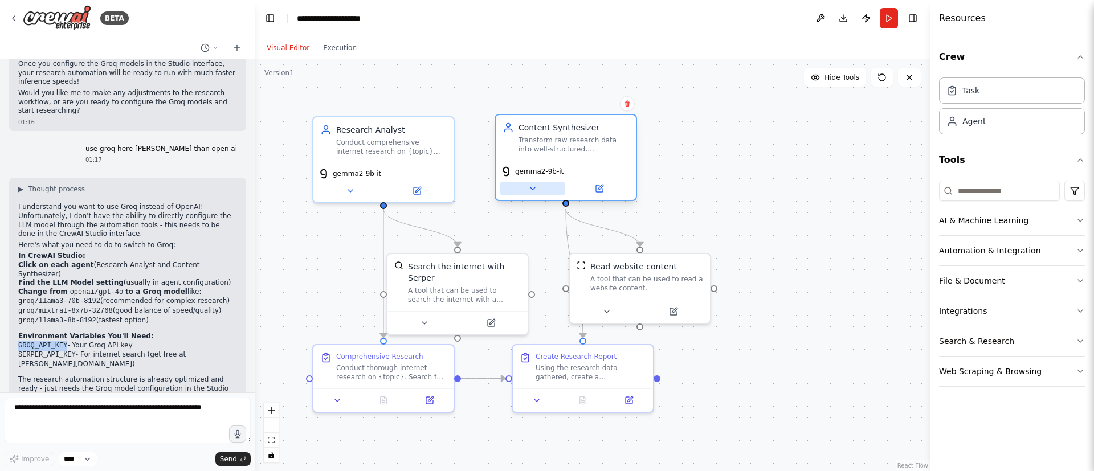
click at [555, 192] on button at bounding box center [532, 189] width 64 height 14
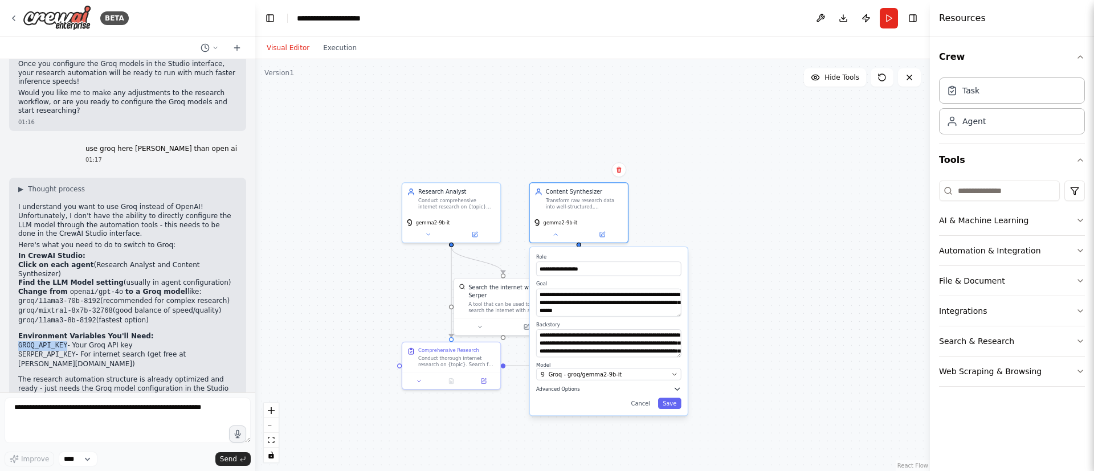
click at [592, 391] on button "Advanced Options" at bounding box center [608, 389] width 145 height 8
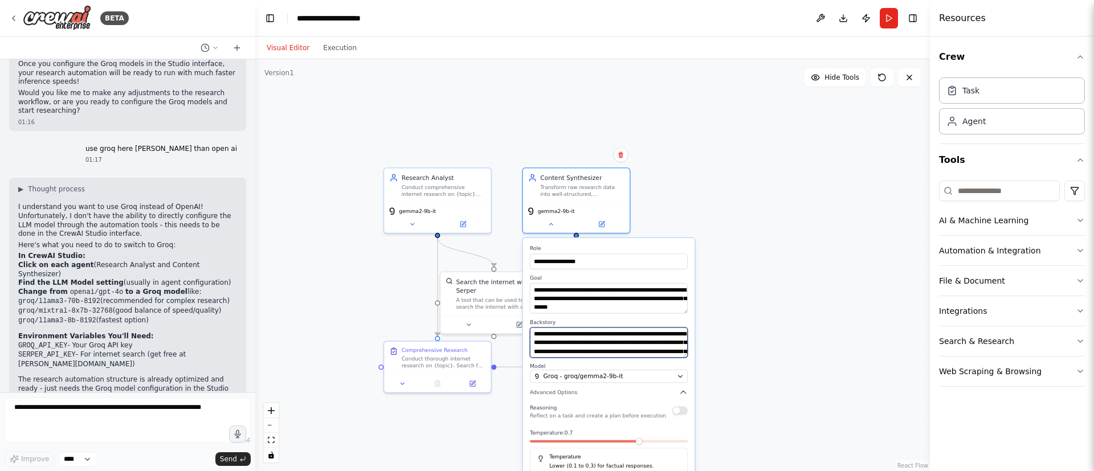
click at [608, 351] on textarea "**********" at bounding box center [609, 343] width 158 height 30
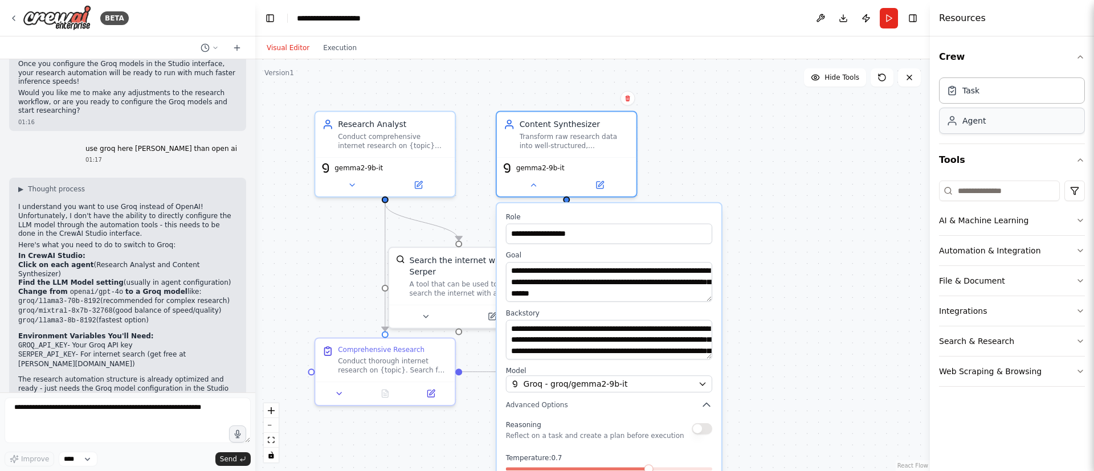
click at [1005, 124] on div "Agent" at bounding box center [1012, 121] width 146 height 26
click at [993, 102] on div "Task" at bounding box center [1012, 90] width 146 height 26
click at [762, 285] on div ".deletable-edge-delete-btn { width: 20px; height: 20px; border: 0px solid #ffff…" at bounding box center [592, 265] width 674 height 412
